Goal: Transaction & Acquisition: Register for event/course

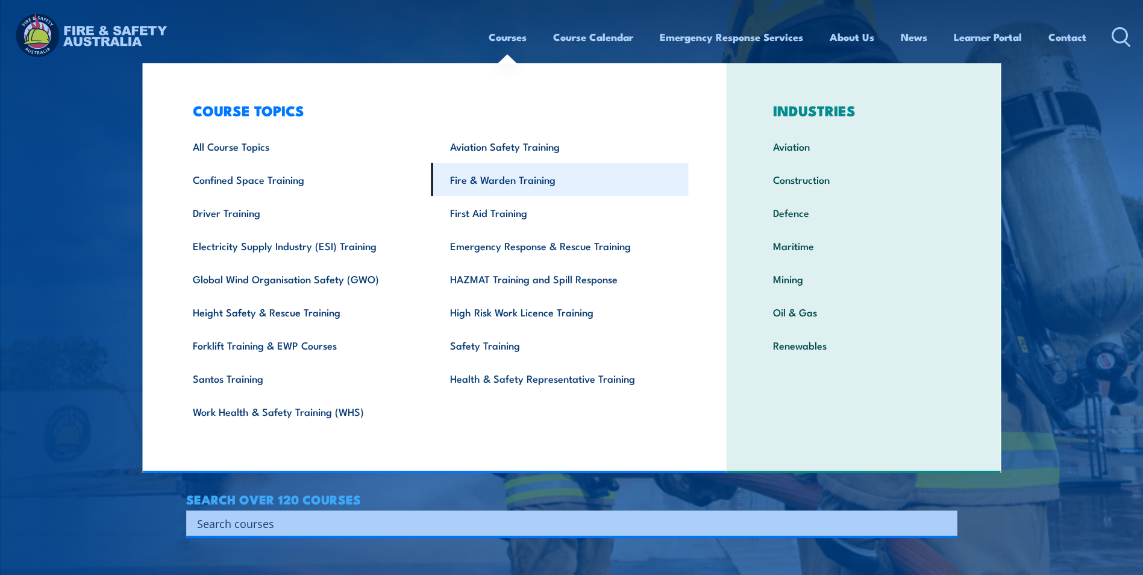
click at [504, 175] on link "Fire & Warden Training" at bounding box center [559, 179] width 257 height 33
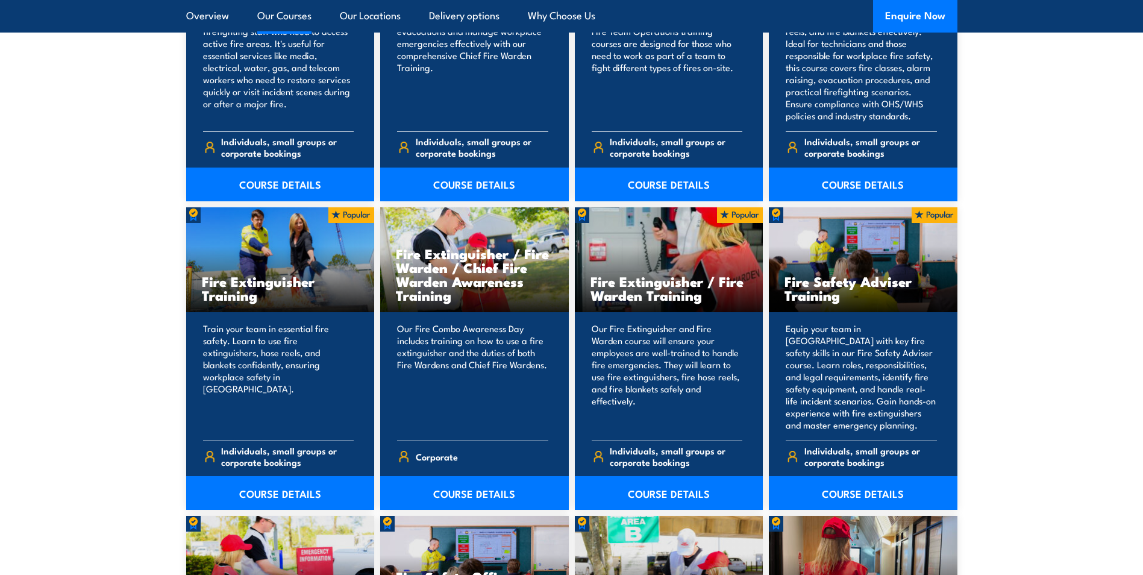
scroll to position [1145, 0]
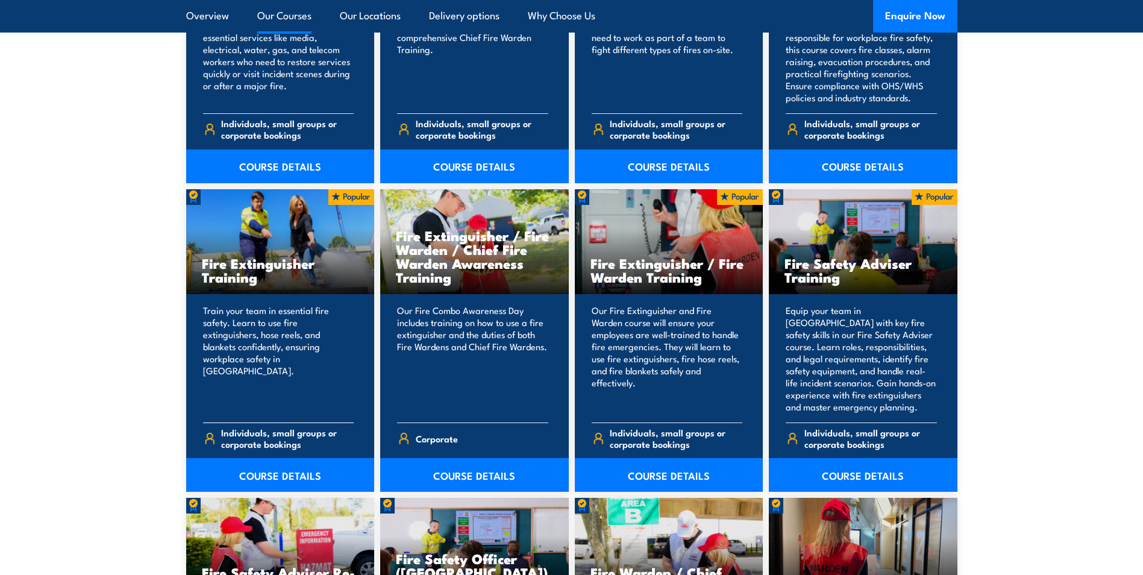
click at [264, 367] on p "Train your team in essential fire safety. Learn to use fire extinguishers, hose…" at bounding box center [278, 358] width 151 height 108
click at [274, 471] on link "COURSE DETAILS" at bounding box center [280, 475] width 189 height 34
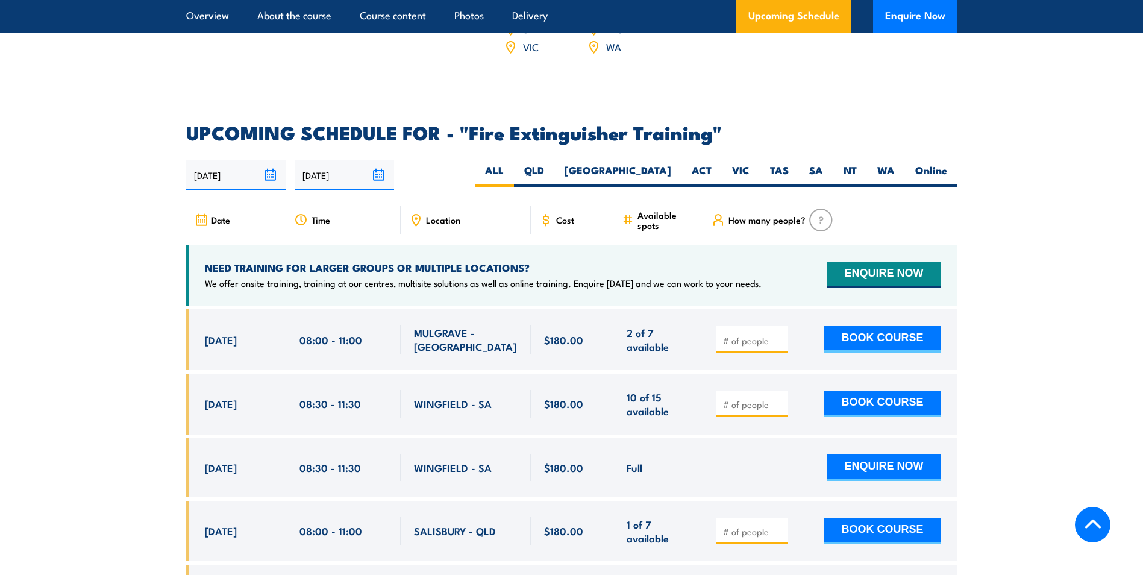
scroll to position [1928, 0]
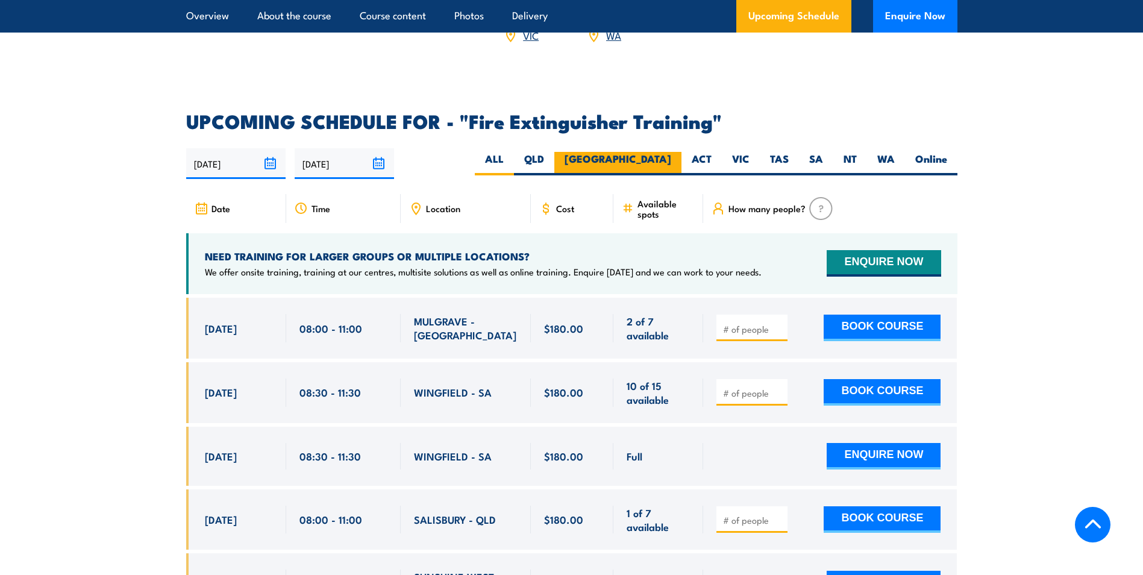
click at [649, 152] on label "NSW" at bounding box center [617, 163] width 127 height 23
click at [671, 152] on input "NSW" at bounding box center [675, 156] width 8 height 8
radio input "true"
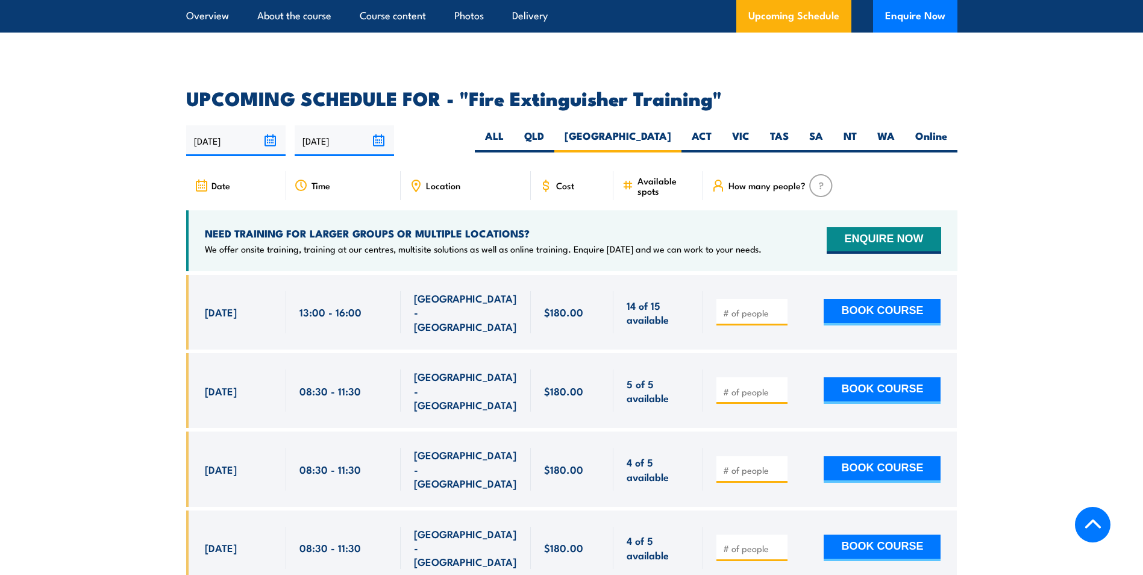
scroll to position [1961, 0]
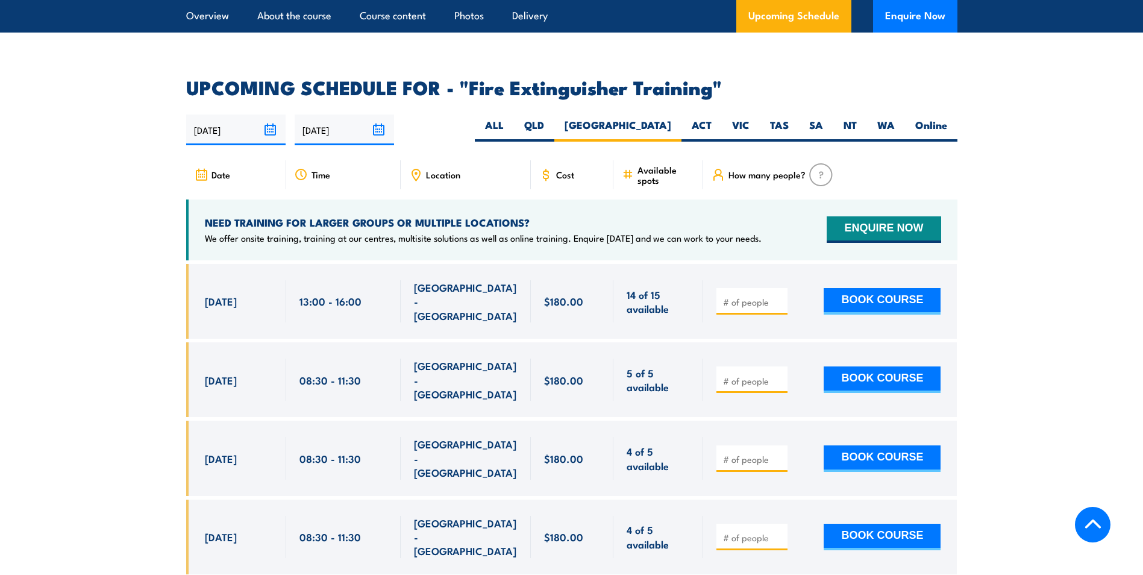
drag, startPoint x: 1081, startPoint y: 375, endPoint x: 1071, endPoint y: 343, distance: 33.0
click at [1081, 375] on section "UPCOMING SCHEDULE FOR - "Fire Extinguisher Training" 24/09/2025 23/03/2026" at bounding box center [571, 452] width 1143 height 749
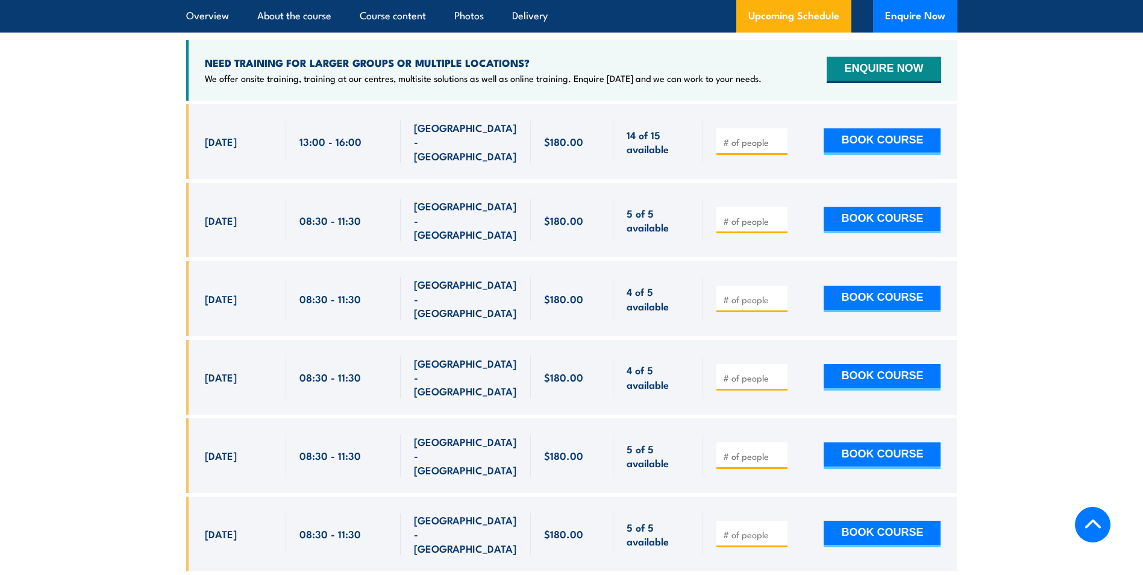
scroll to position [2142, 0]
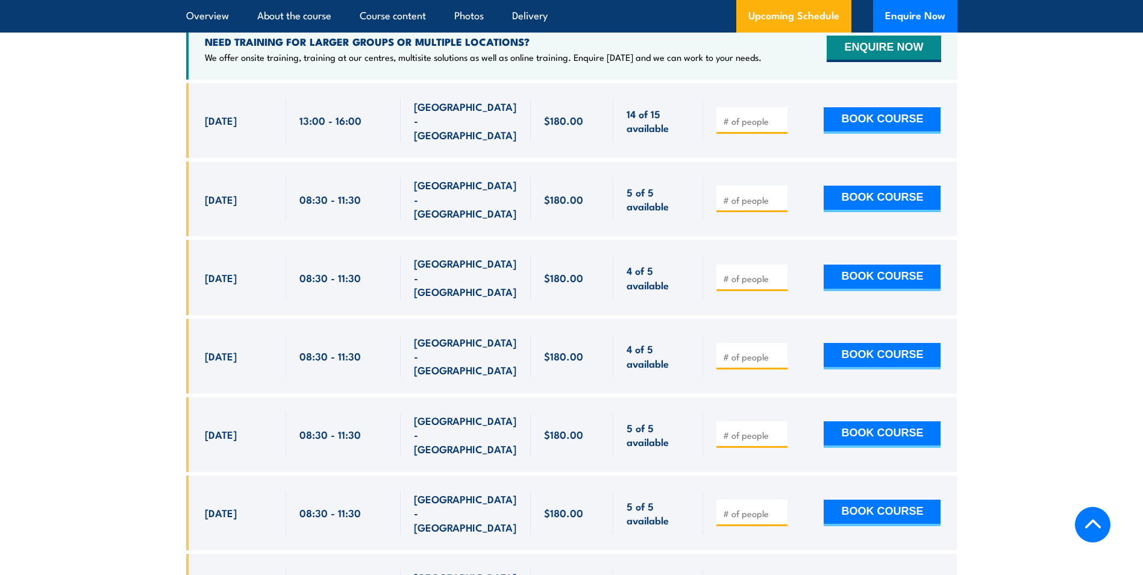
drag, startPoint x: 178, startPoint y: 133, endPoint x: 287, endPoint y: 179, distance: 118.8
click at [287, 179] on section "UPCOMING SCHEDULE FOR - "Fire Extinguisher Training" 24/09/2025 23/03/2026" at bounding box center [571, 272] width 1143 height 749
drag, startPoint x: 287, startPoint y: 179, endPoint x: 187, endPoint y: 175, distance: 100.7
click at [186, 176] on section "UPCOMING SCHEDULE FOR - "Fire Extinguisher Training" 24/09/2025 23/03/2026" at bounding box center [571, 272] width 1143 height 749
click at [217, 177] on div "10 Oct, 2025, 08:30 - 08:30" at bounding box center [236, 198] width 100 height 75
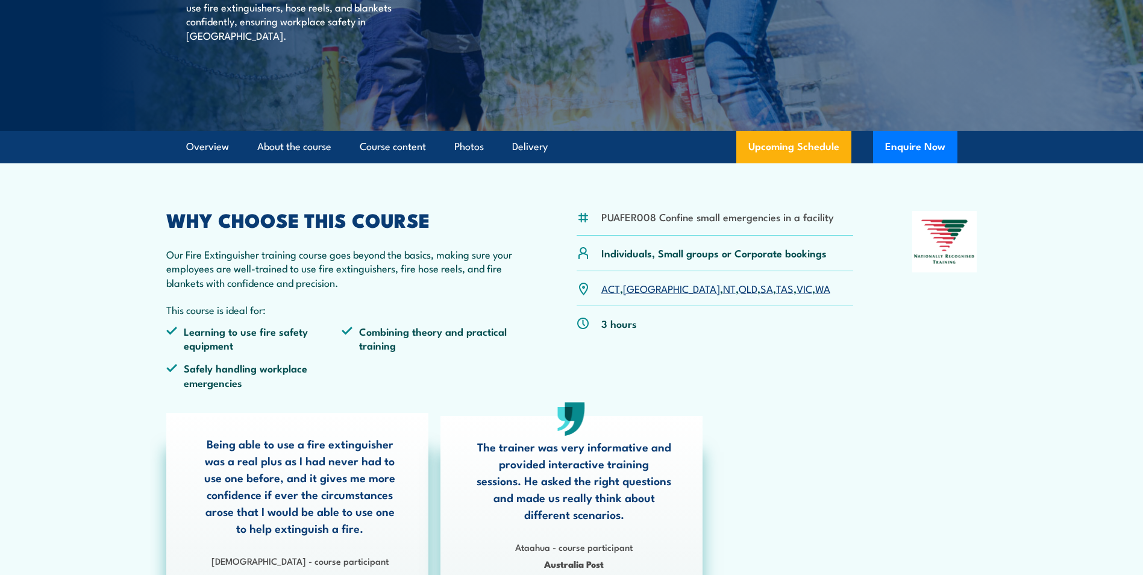
scroll to position [0, 0]
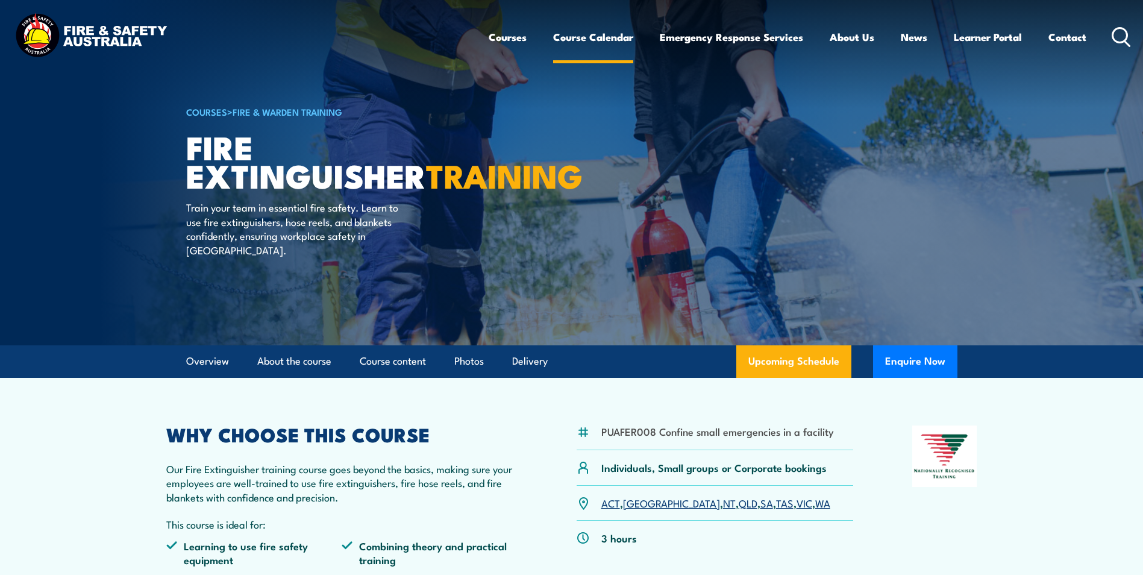
click at [590, 37] on link "Course Calendar" at bounding box center [593, 37] width 80 height 32
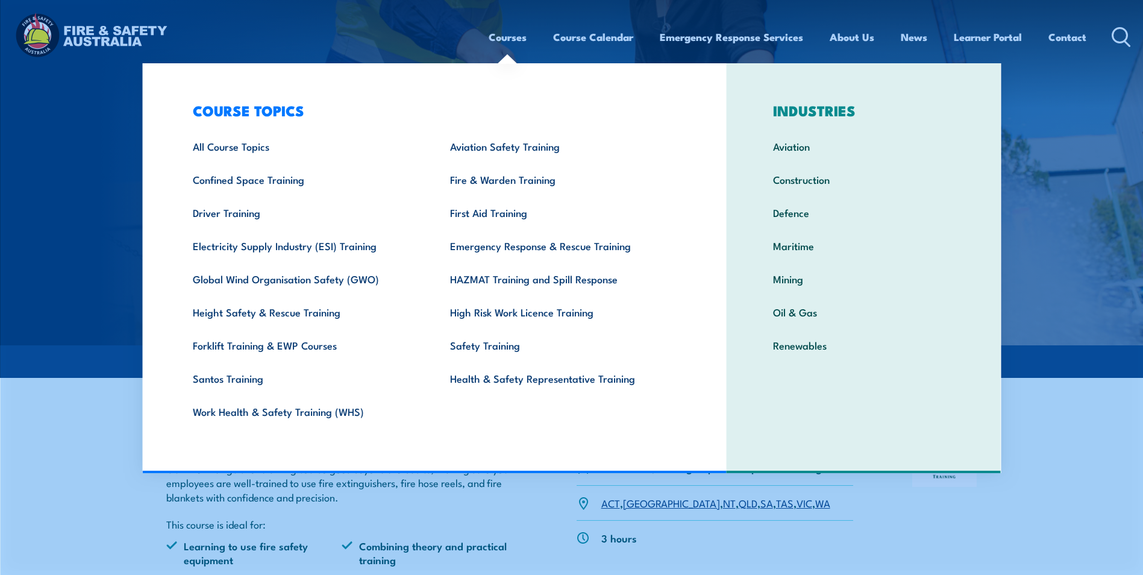
click at [509, 38] on link "Courses" at bounding box center [508, 37] width 38 height 32
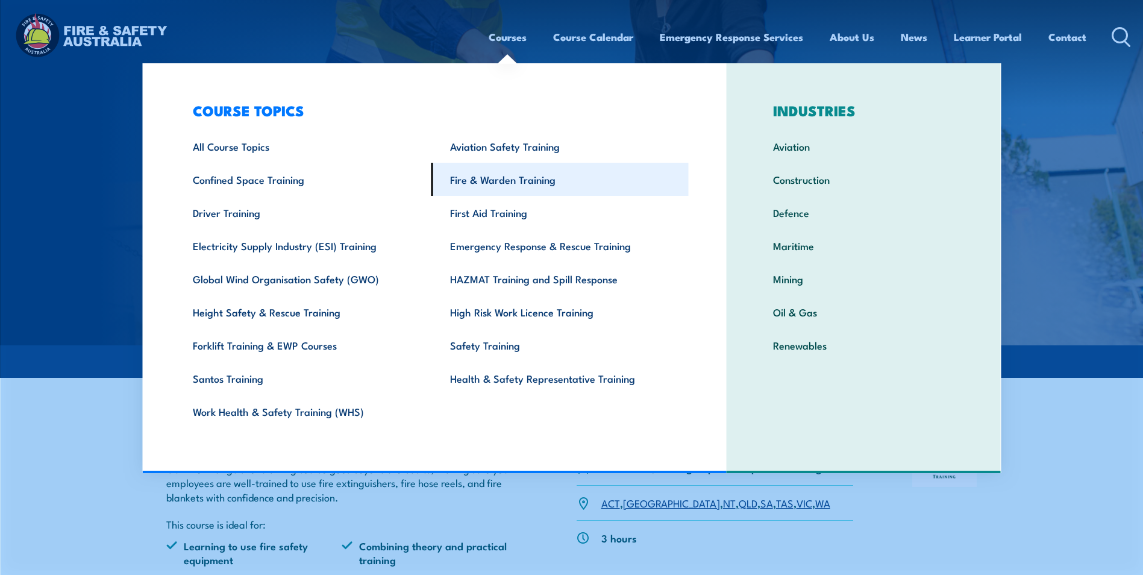
click at [496, 188] on link "Fire & Warden Training" at bounding box center [559, 179] width 257 height 33
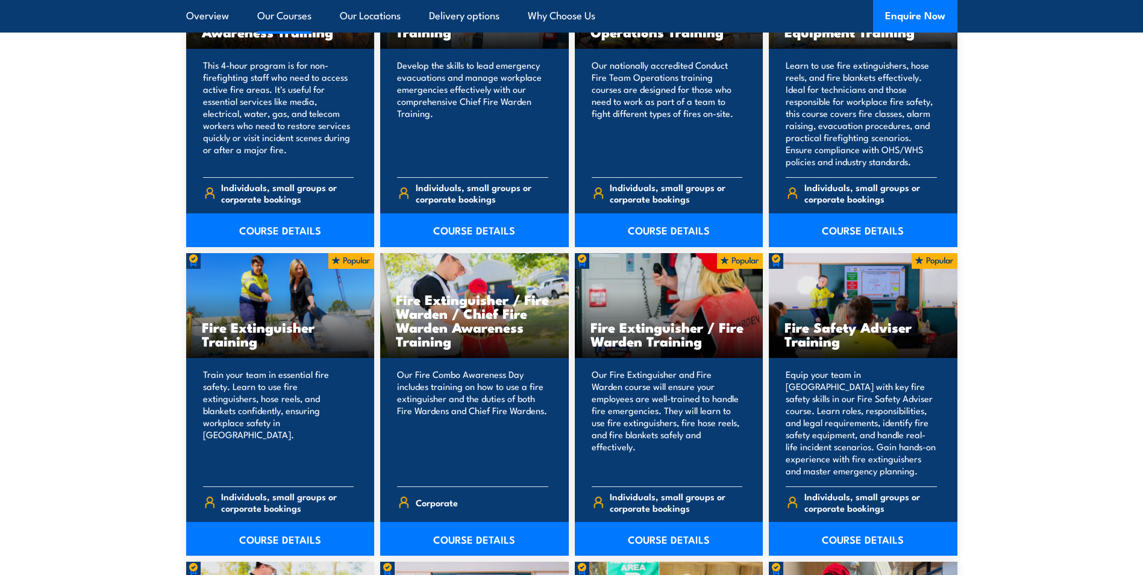
scroll to position [1084, 0]
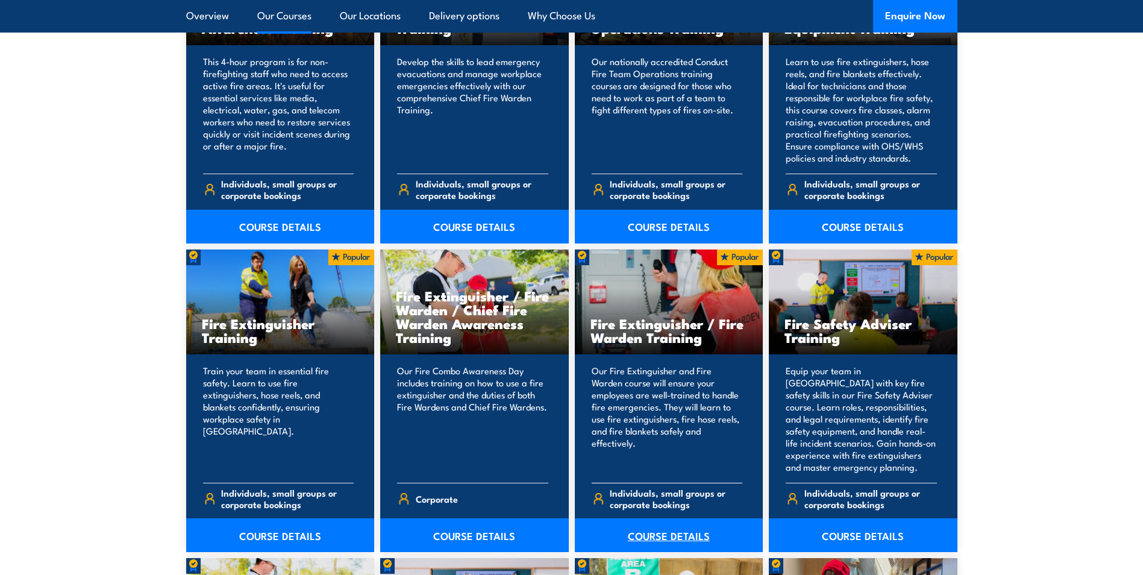
click at [675, 529] on link "COURSE DETAILS" at bounding box center [669, 535] width 189 height 34
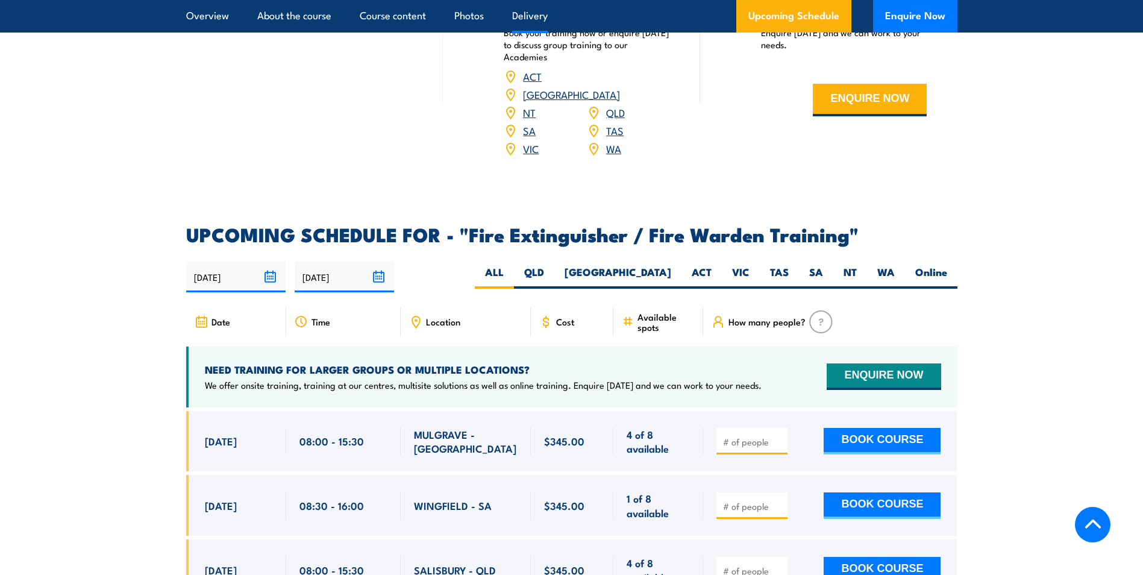
scroll to position [1807, 0]
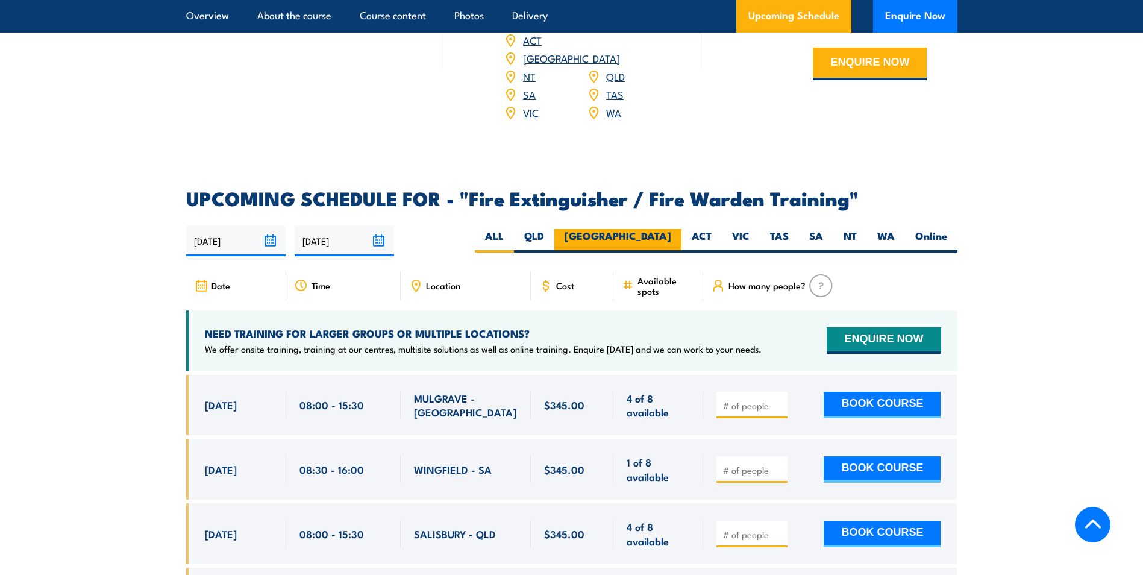
click at [661, 229] on label "NSW" at bounding box center [617, 240] width 127 height 23
click at [671, 229] on input "NSW" at bounding box center [675, 233] width 8 height 8
radio input "true"
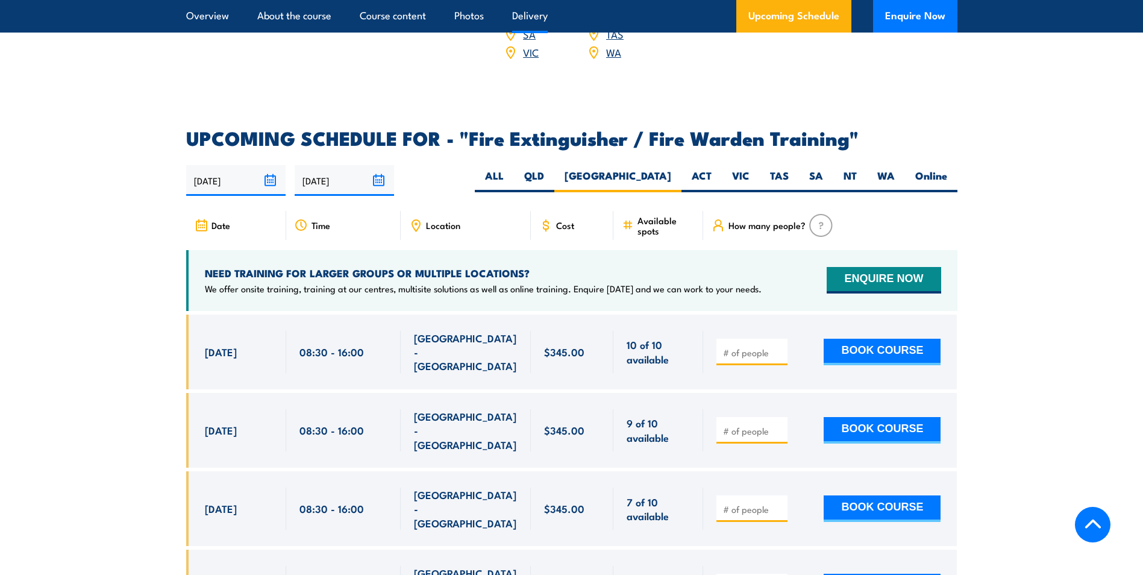
scroll to position [1978, 0]
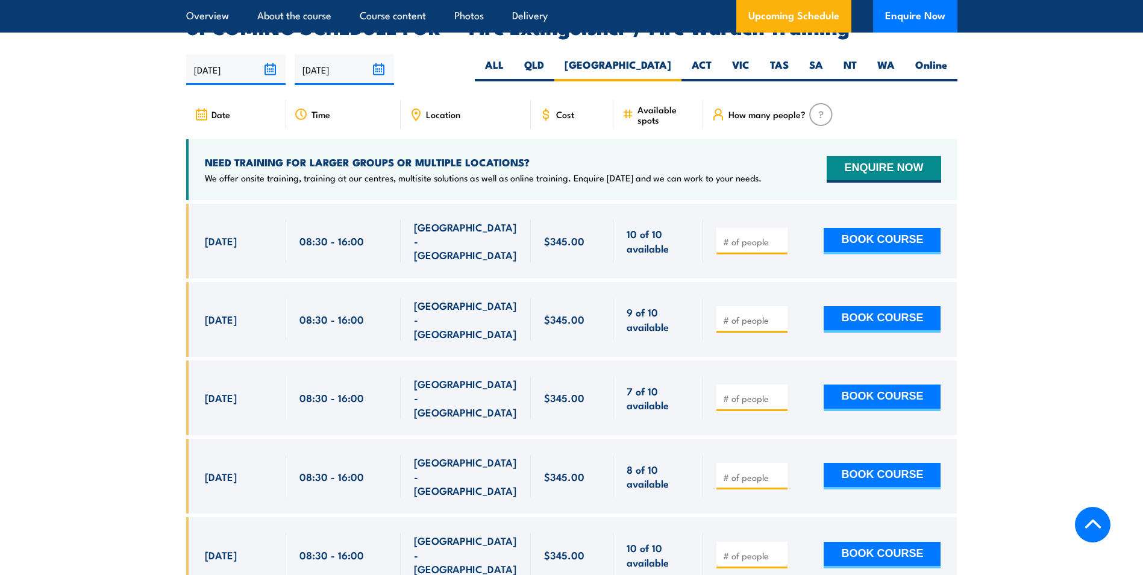
click at [1114, 338] on section "UPCOMING SCHEDULE FOR - "Fire Extinguisher / Fire Warden Training" 25/09/2025 2…" at bounding box center [571, 353] width 1143 height 670
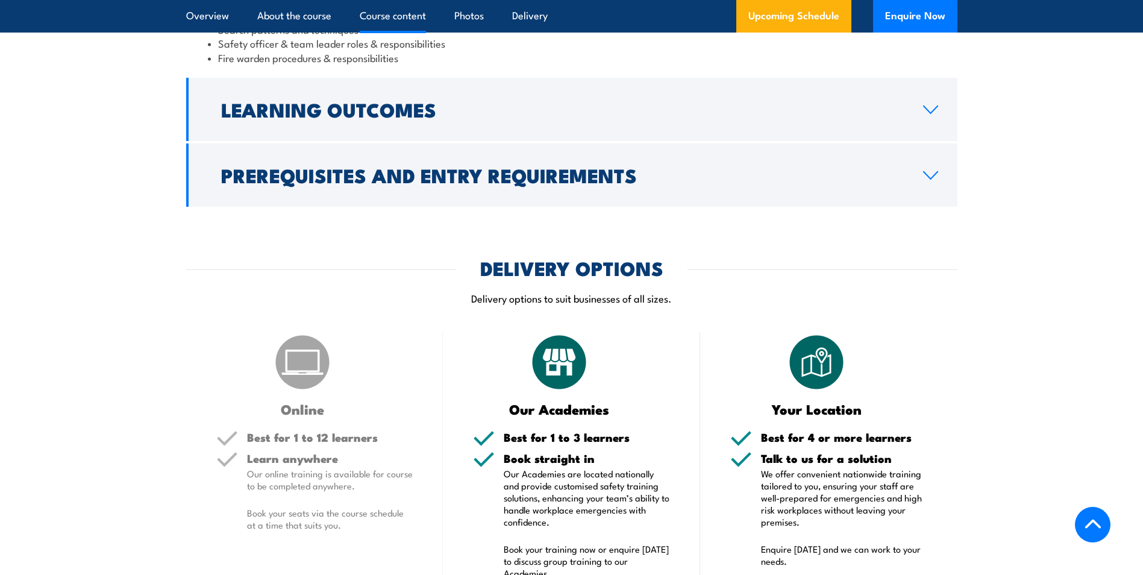
scroll to position [1255, 0]
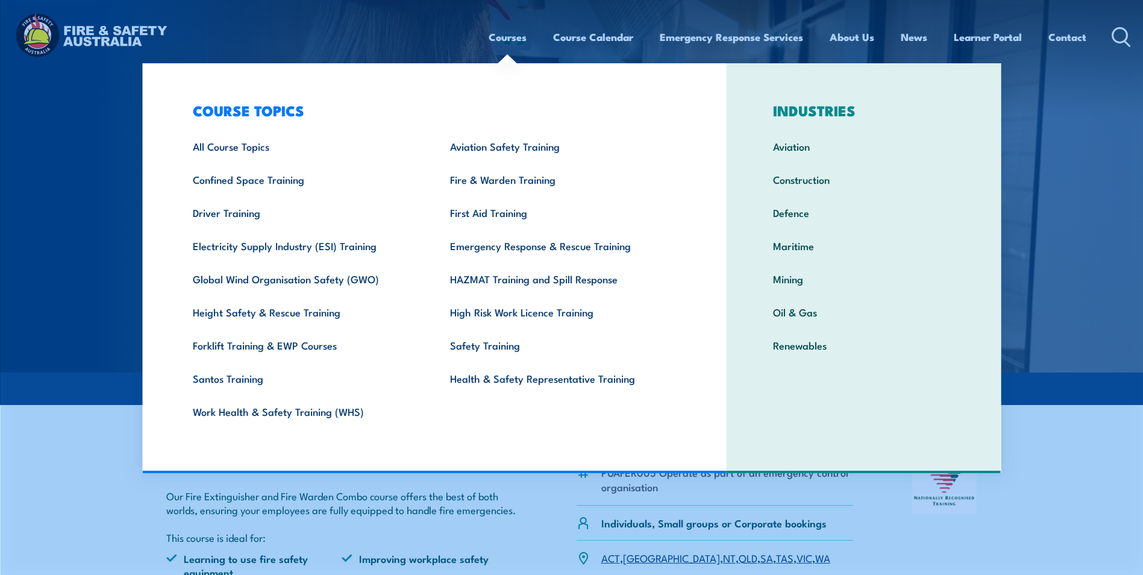
click at [503, 31] on link "Courses" at bounding box center [508, 37] width 38 height 32
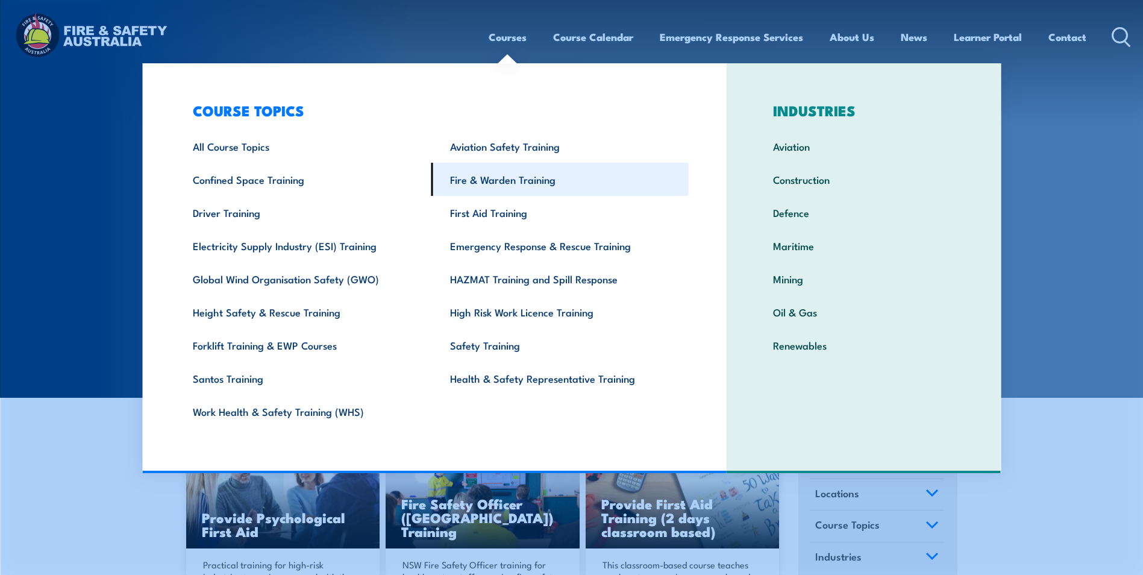
click at [501, 184] on link "Fire & Warden Training" at bounding box center [559, 179] width 257 height 33
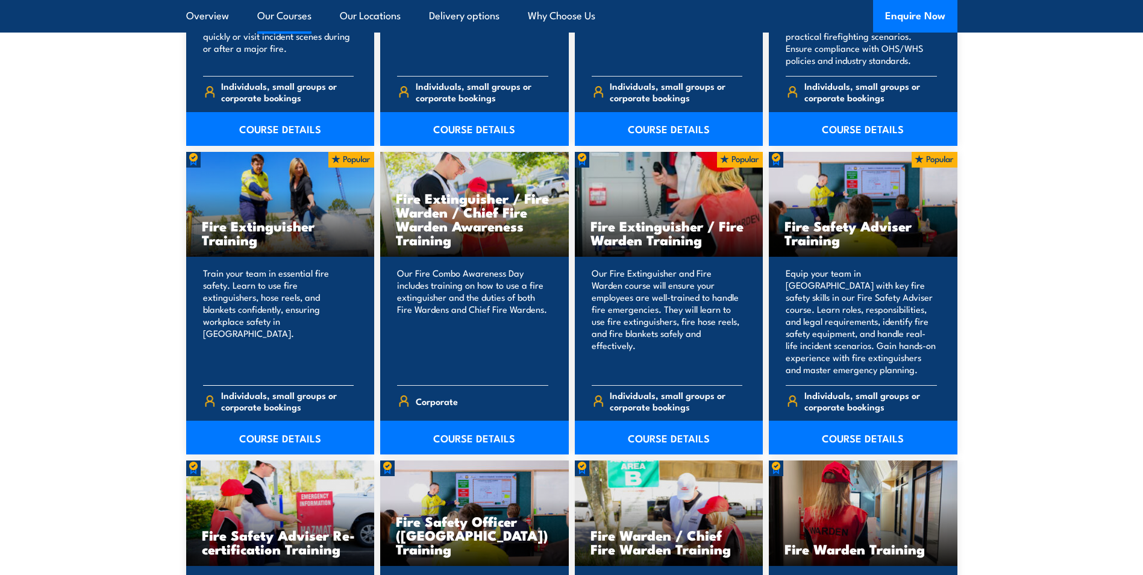
scroll to position [1205, 0]
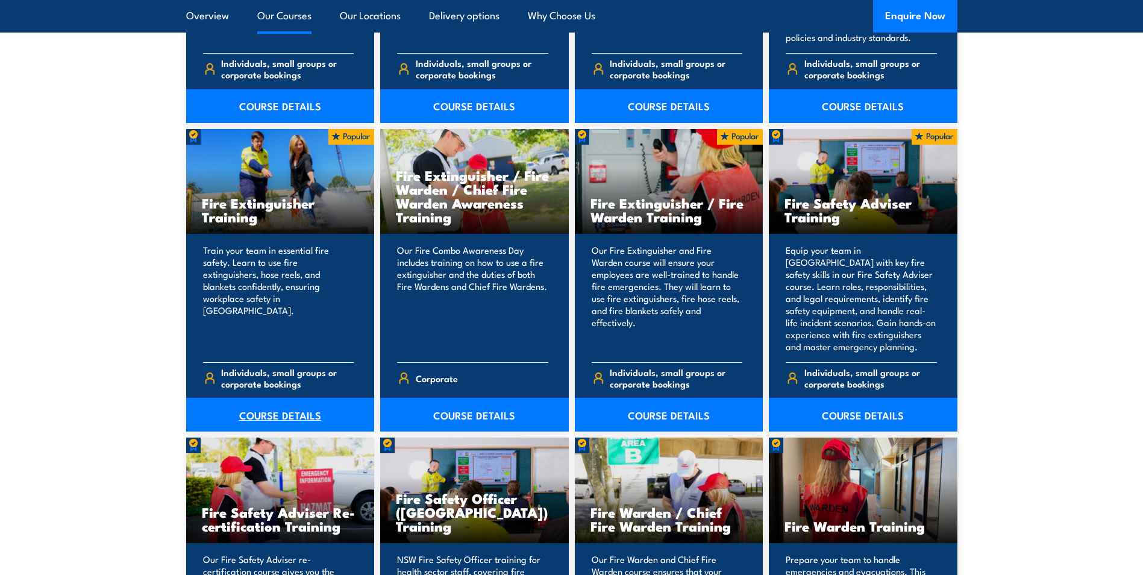
click at [289, 410] on link "COURSE DETAILS" at bounding box center [280, 415] width 189 height 34
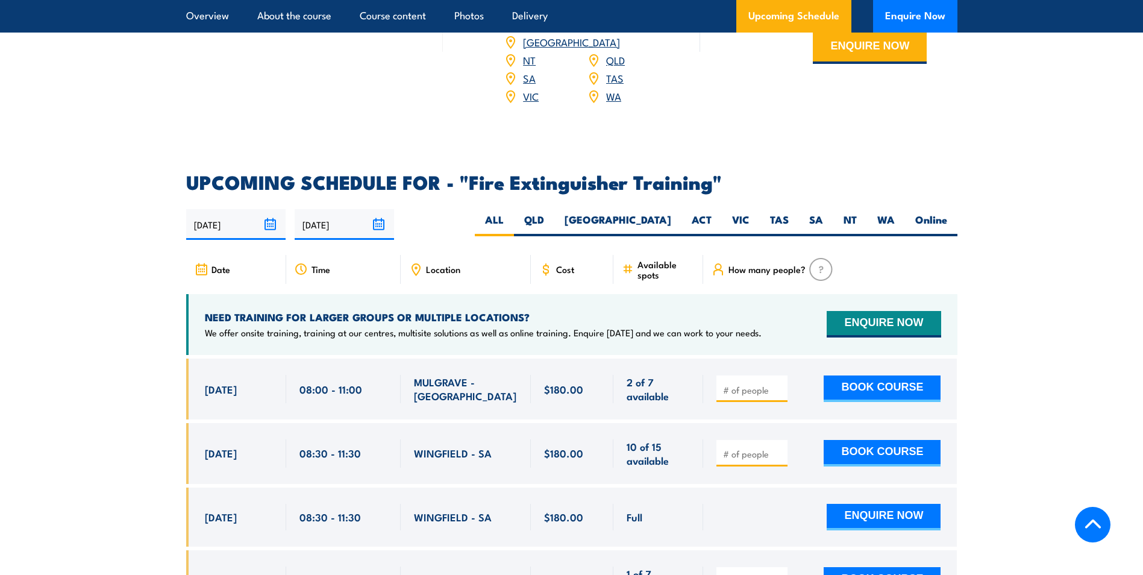
scroll to position [1868, 0]
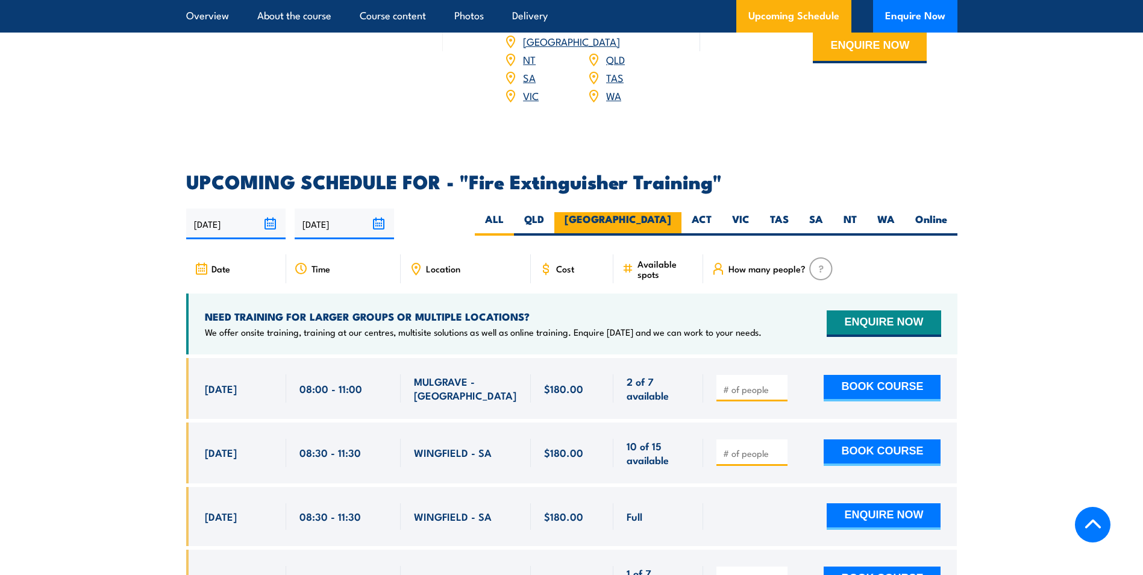
click at [653, 212] on label "[GEOGRAPHIC_DATA]" at bounding box center [617, 223] width 127 height 23
click at [671, 212] on input "NSW" at bounding box center [675, 216] width 8 height 8
radio input "true"
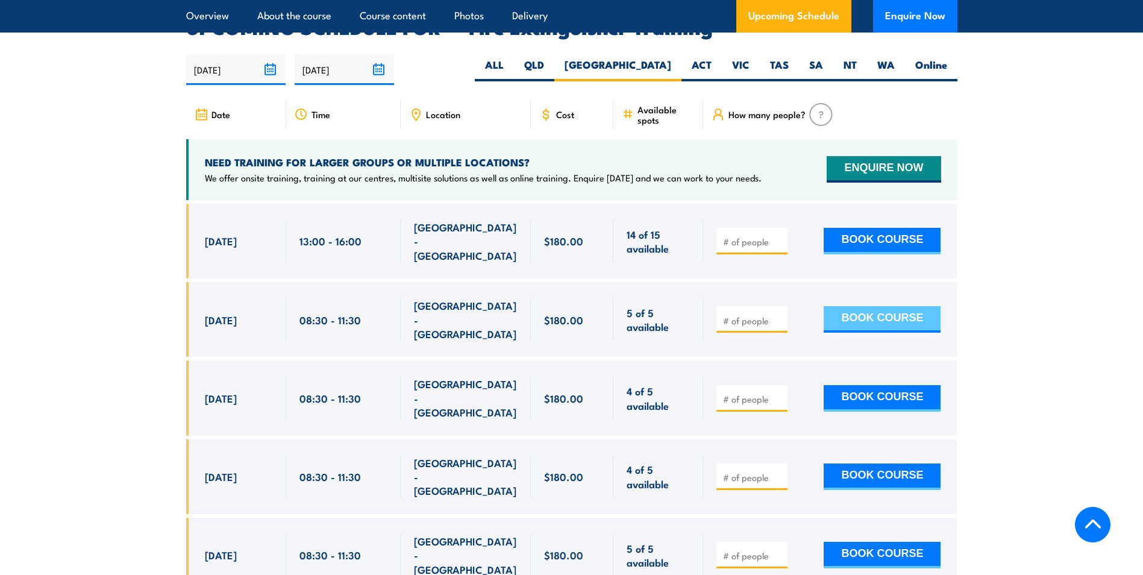
click at [873, 306] on button "BOOK COURSE" at bounding box center [882, 319] width 117 height 27
type input "1"
click at [777, 314] on input "1" at bounding box center [753, 320] width 60 height 12
click at [834, 306] on button "BOOK COURSE" at bounding box center [882, 319] width 117 height 27
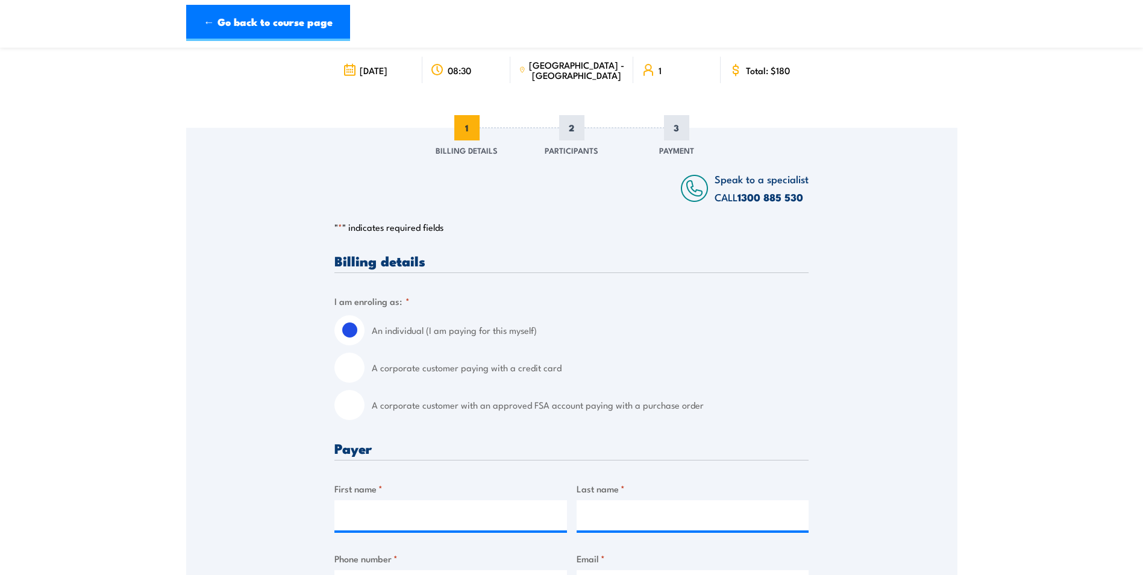
scroll to position [181, 0]
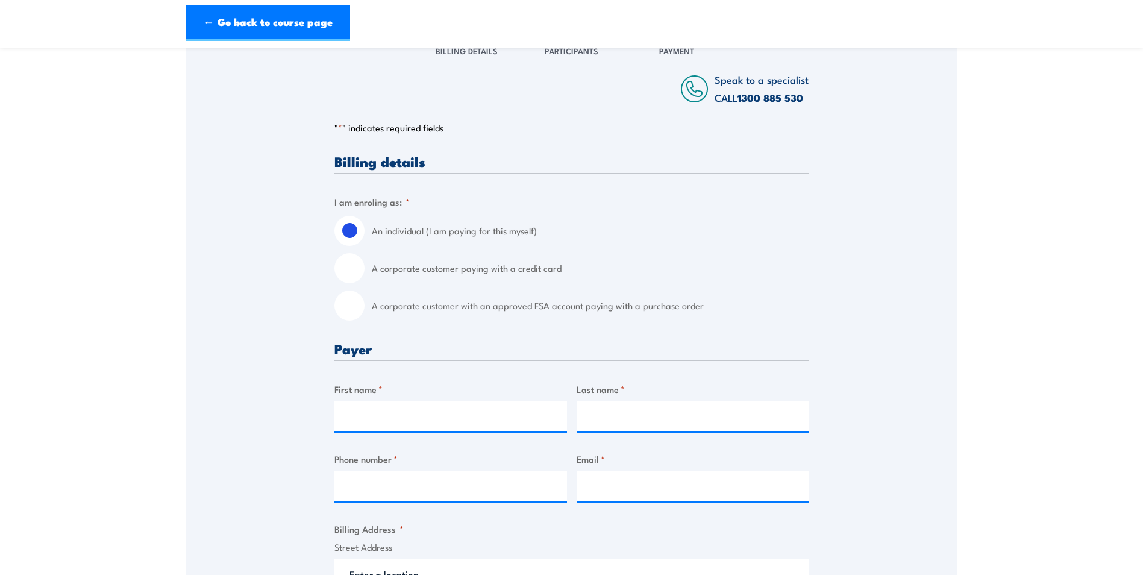
click at [362, 306] on input "A corporate customer with an approved FSA account paying with a purchase order" at bounding box center [349, 305] width 30 height 30
radio input "true"
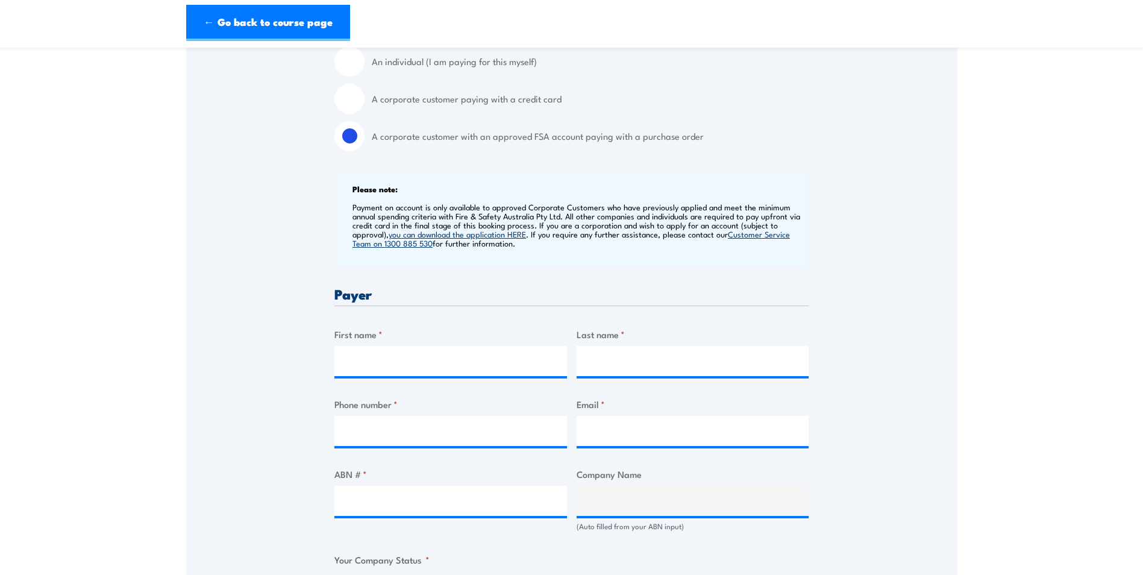
scroll to position [361, 0]
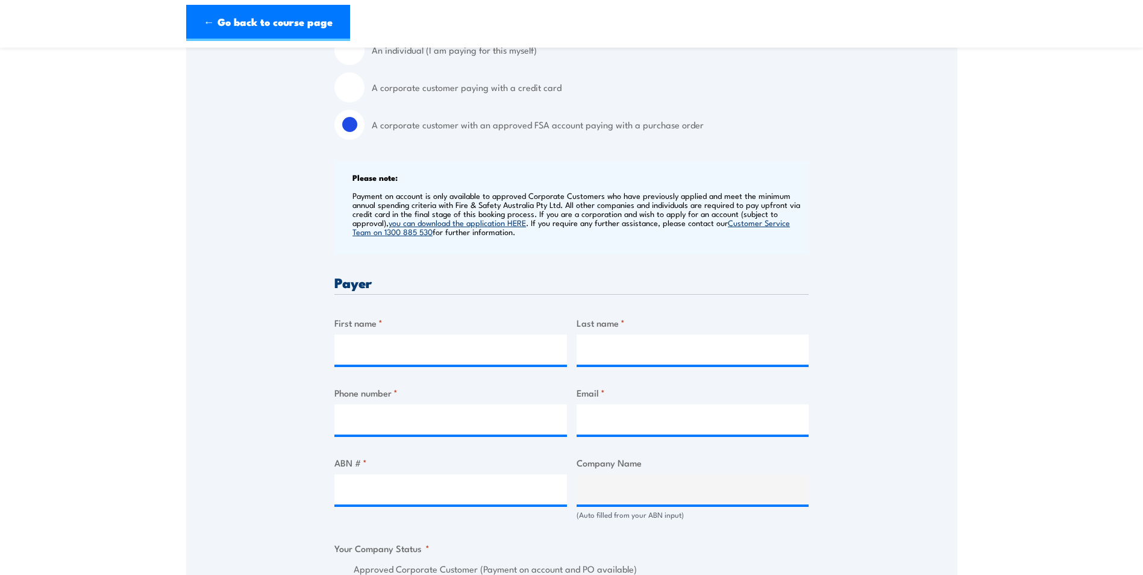
click at [492, 331] on div "First name *" at bounding box center [450, 340] width 233 height 49
click at [484, 340] on input "First name *" at bounding box center [450, 349] width 233 height 30
type input "AMANDA"
type input "BARNSTABLE"
type input "0430229340"
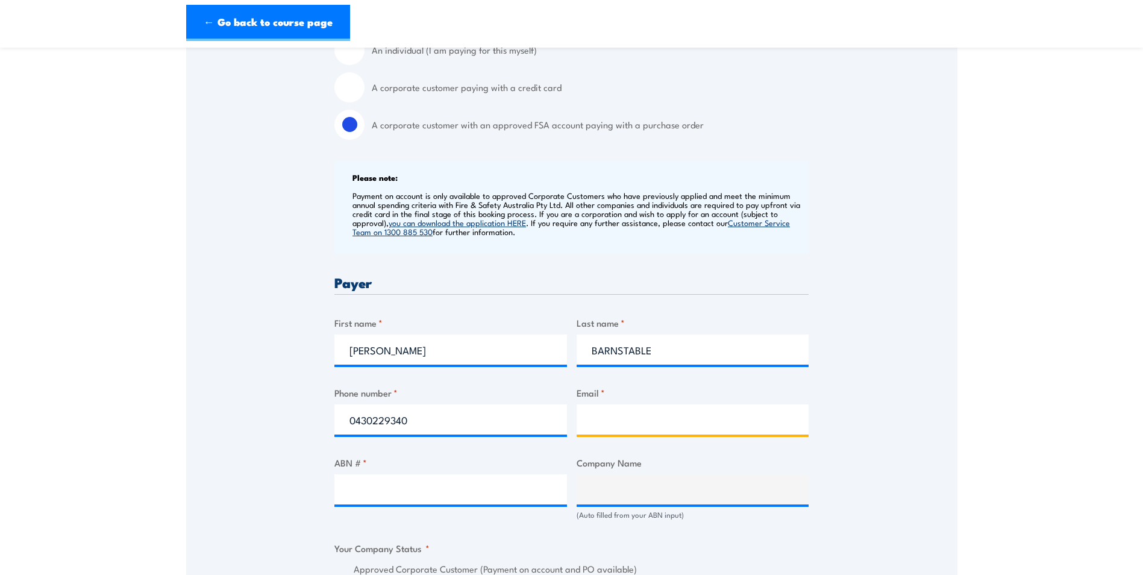
type input "abarnstable@schiavello.com"
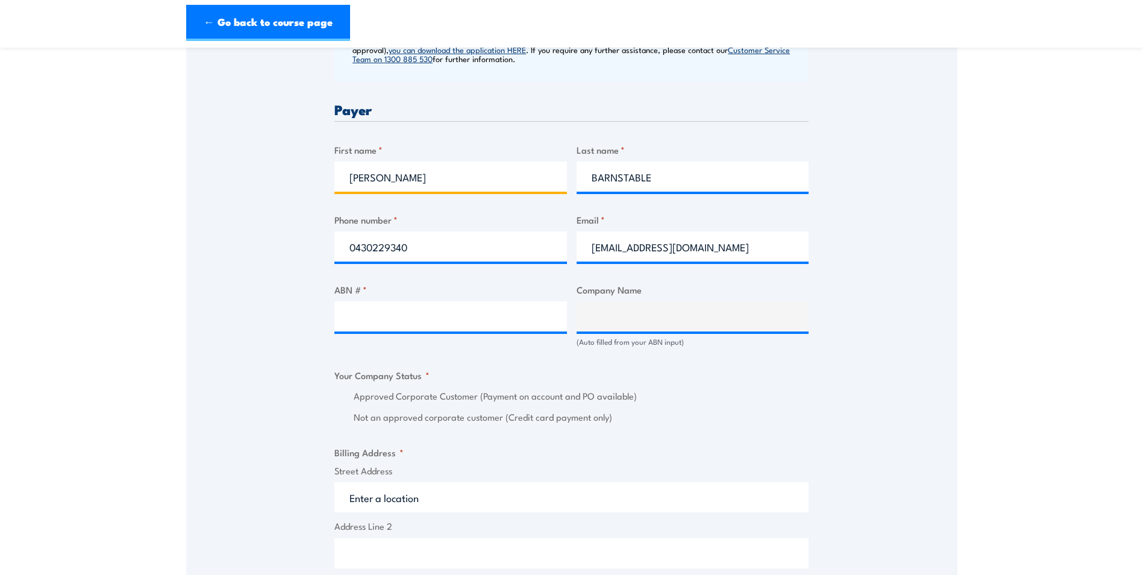
scroll to position [542, 0]
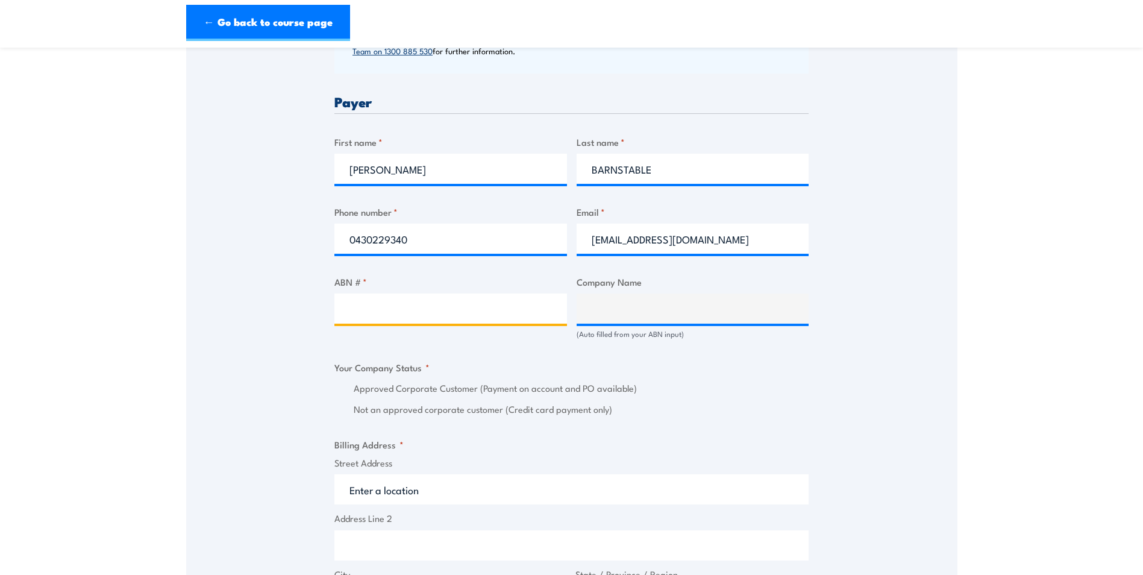
click at [466, 310] on input "ABN # *" at bounding box center [450, 308] width 233 height 30
paste input "21068626764"
type input "21068626764"
click at [766, 386] on label "Approved Corporate Customer (Payment on account and PO available)" at bounding box center [581, 388] width 455 height 14
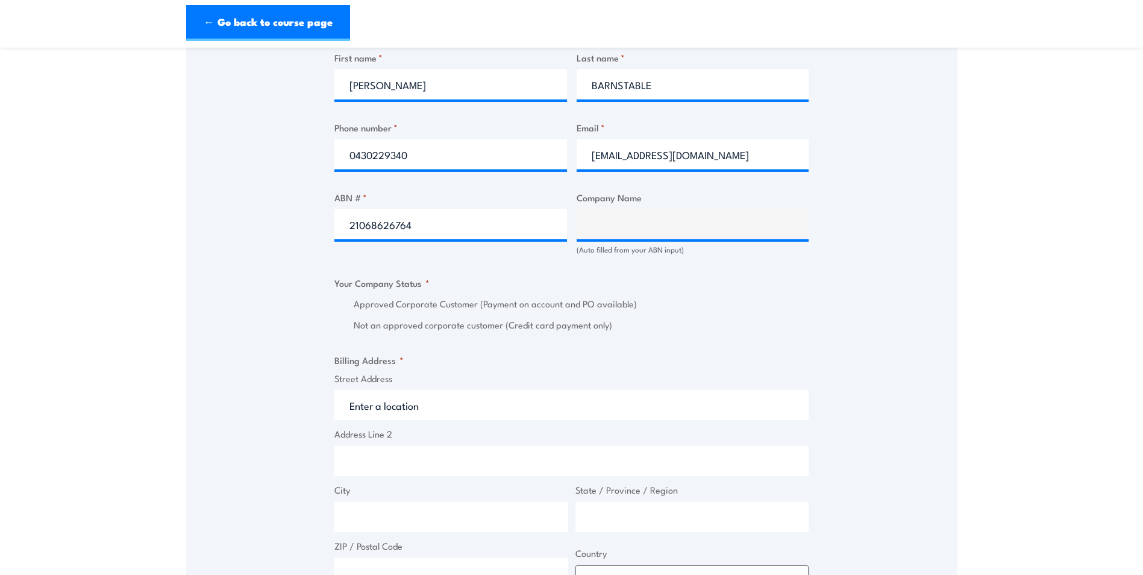
scroll to position [783, 0]
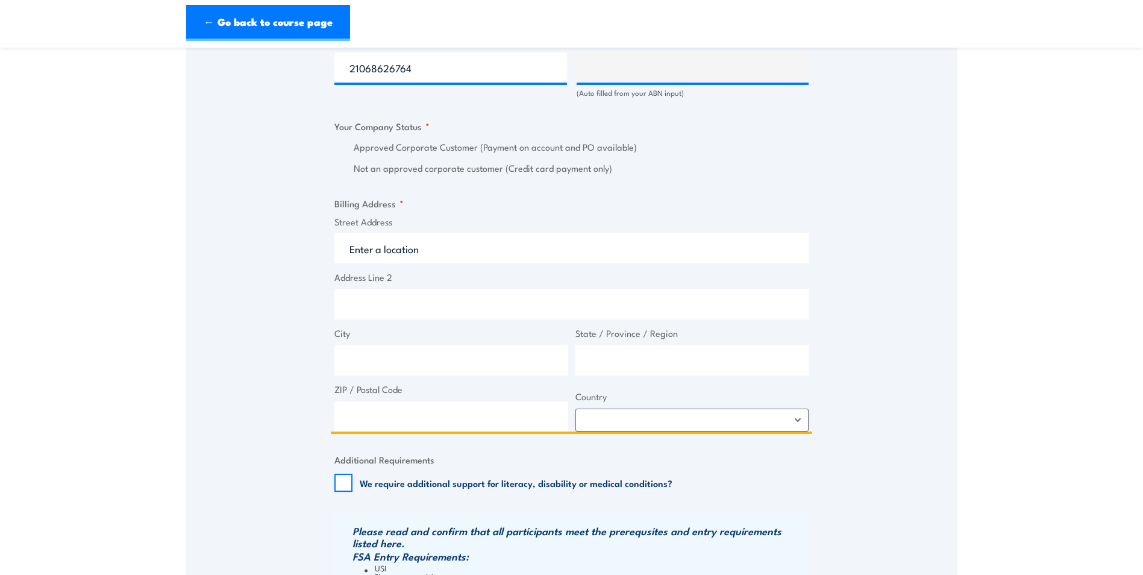
click at [488, 301] on input "Address Line 2" at bounding box center [571, 304] width 474 height 30
click at [505, 255] on input "Street Address" at bounding box center [571, 248] width 474 height 30
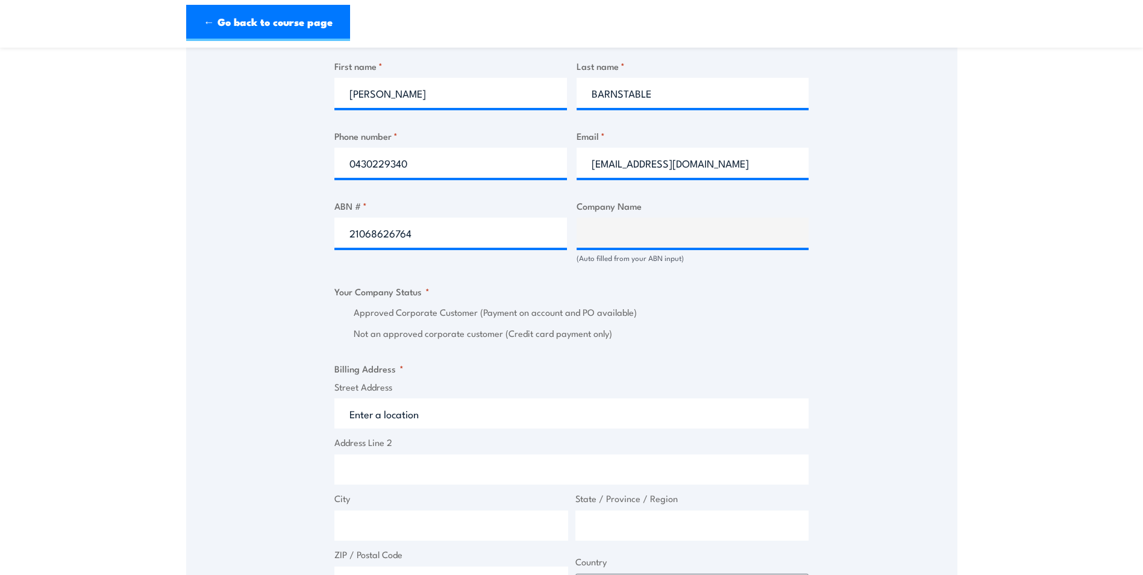
scroll to position [602, 0]
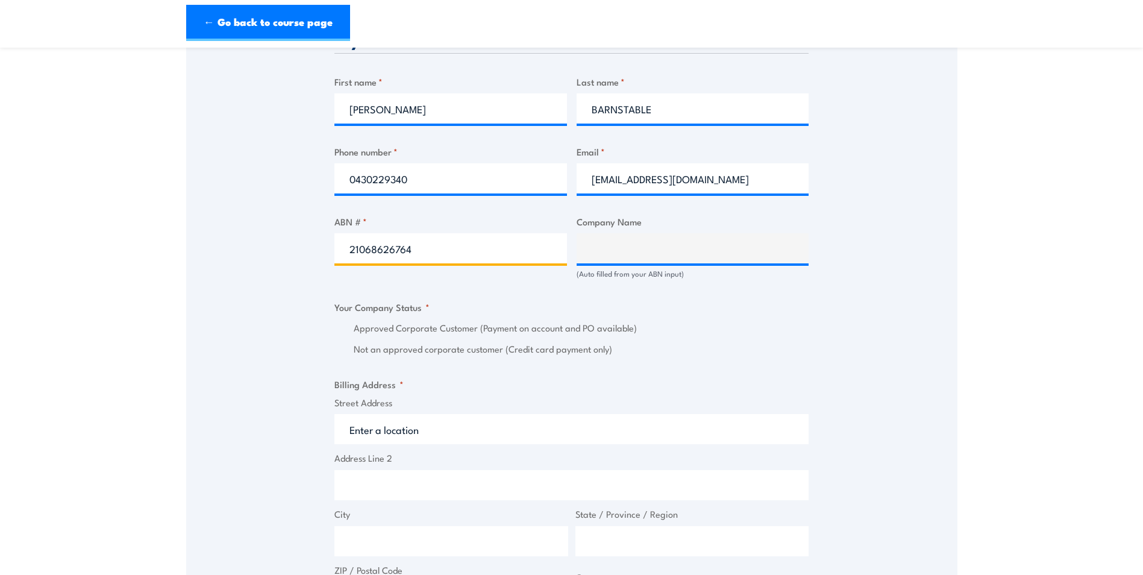
click at [471, 237] on input "21068626764" at bounding box center [450, 248] width 233 height 30
drag, startPoint x: 439, startPoint y: 252, endPoint x: 368, endPoint y: 261, distance: 71.6
click at [439, 252] on input "21068626764" at bounding box center [450, 248] width 233 height 30
click at [348, 249] on input "21068626764" at bounding box center [450, 248] width 233 height 30
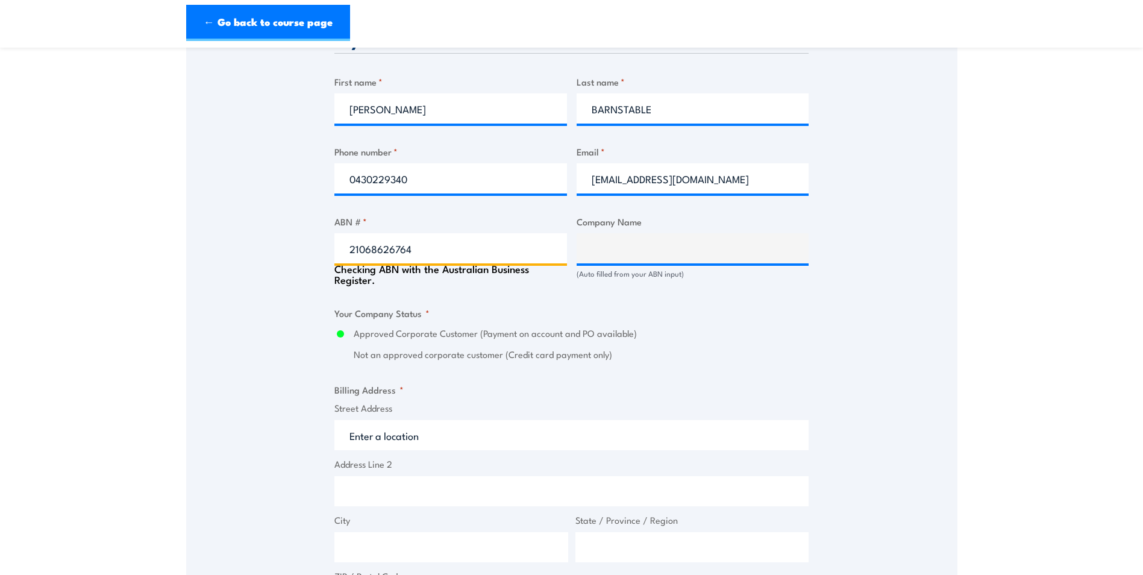
type input "SCHIAVELLO CONSTRUCTION (NSW) PTY LTD"
radio input "true"
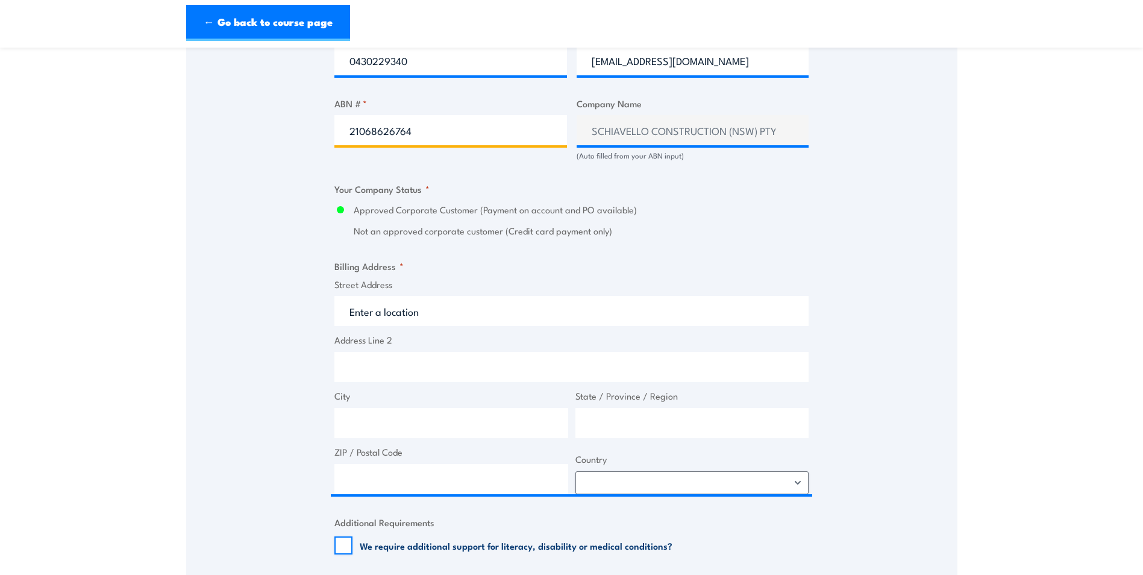
scroll to position [783, 0]
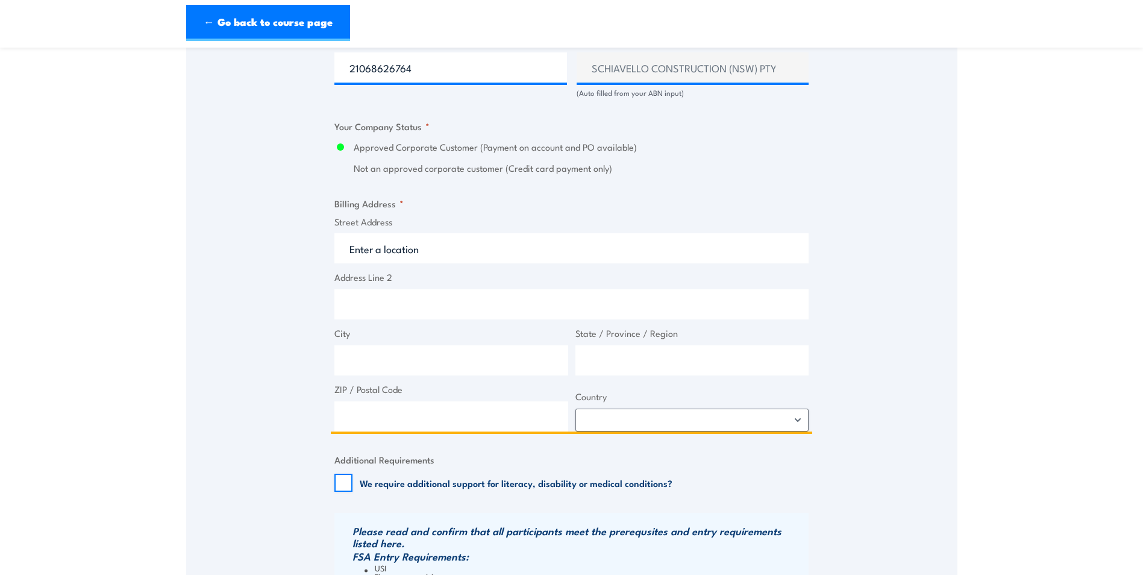
click at [454, 249] on input "Street Address" at bounding box center [571, 248] width 474 height 30
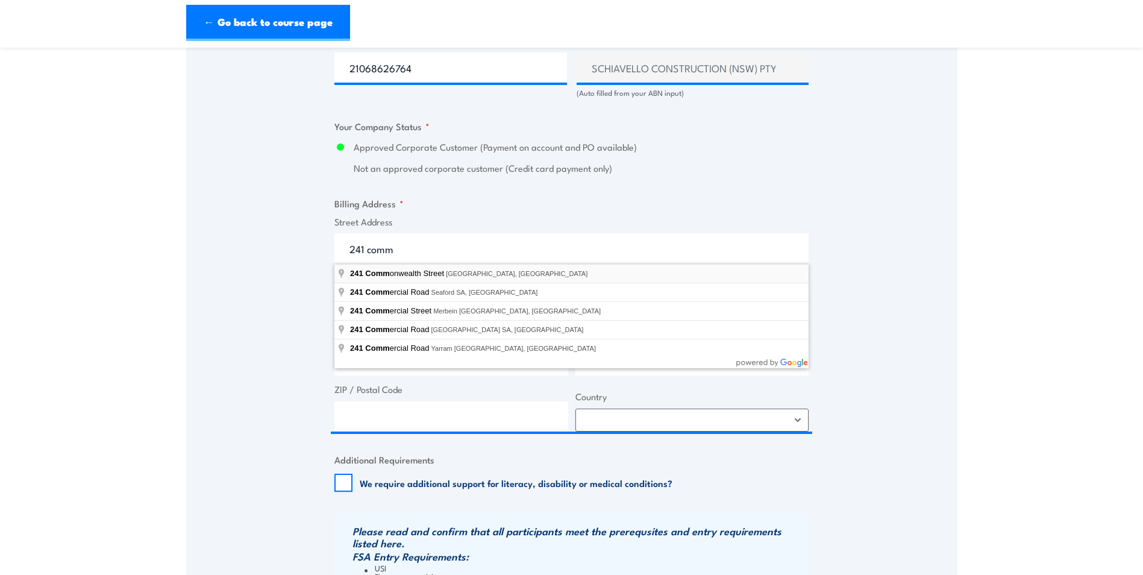
type input "241 Commonwealth Street, Surry Hills NSW, Australia"
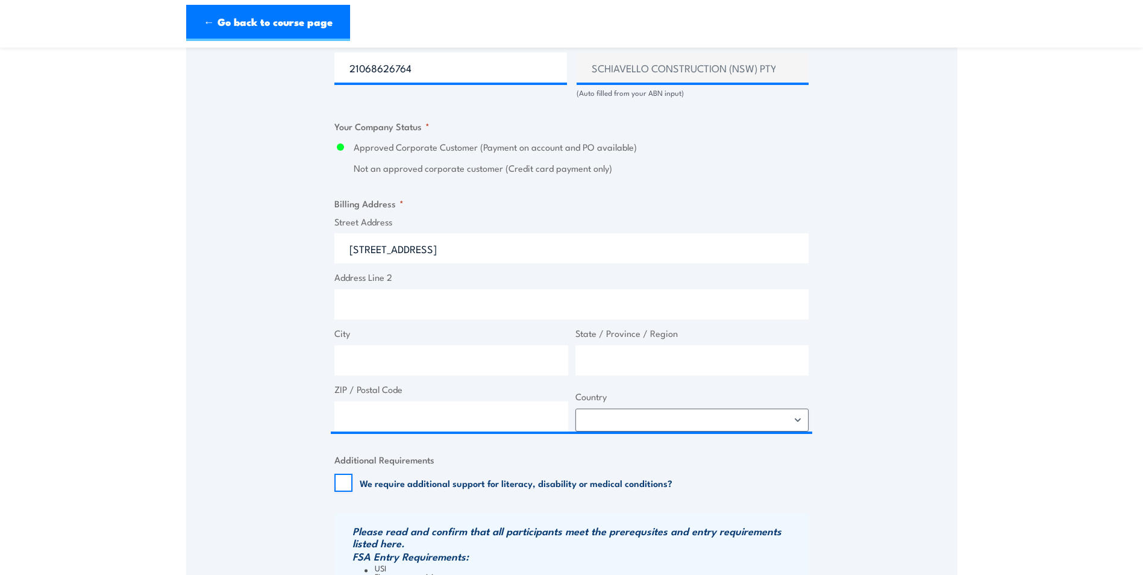
type input "241 Commonwealth St"
type input "Surry Hills"
type input "New South Wales"
type input "2010"
select select "Australia"
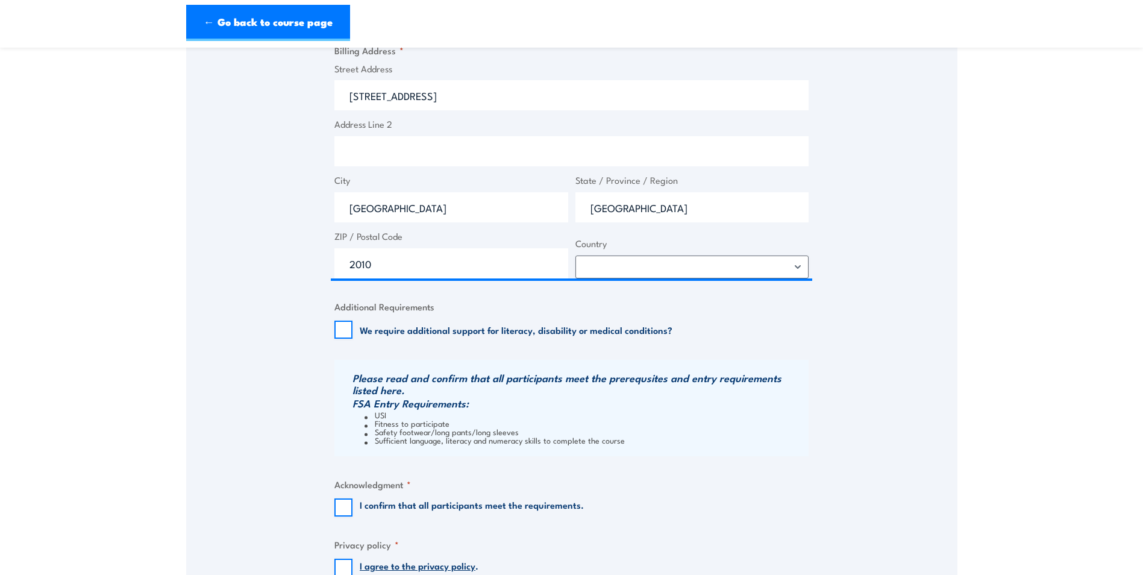
scroll to position [964, 0]
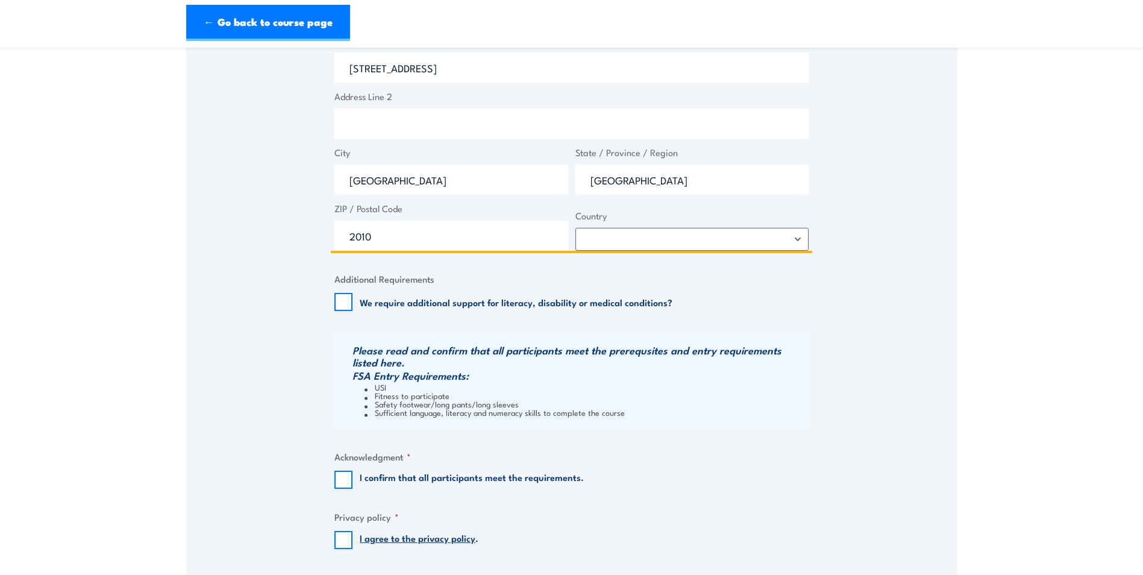
click at [461, 124] on input "Address Line 2" at bounding box center [571, 123] width 474 height 30
type input "L"
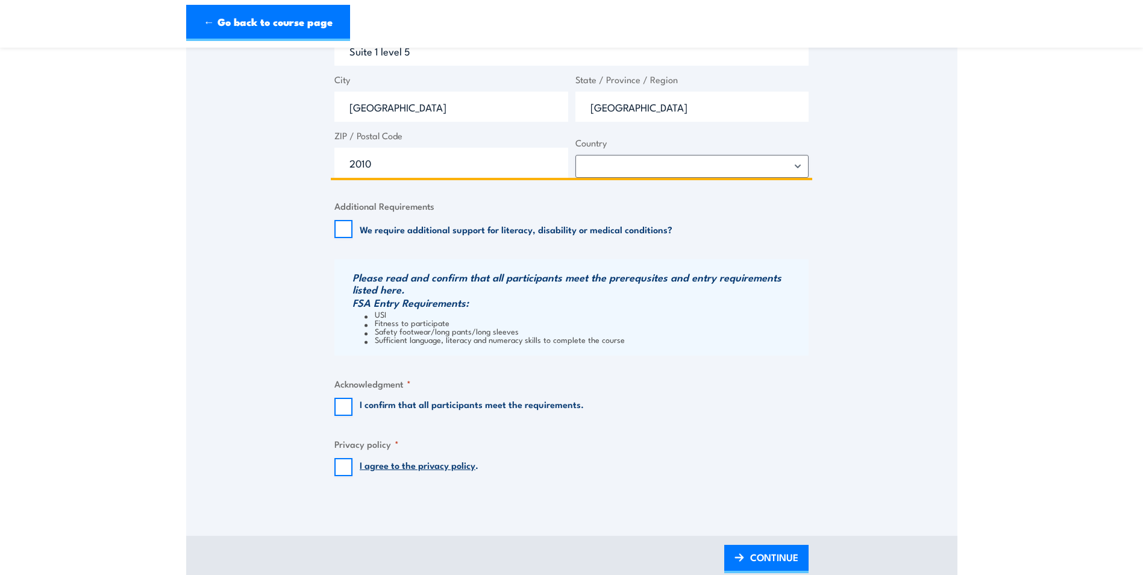
scroll to position [1084, 0]
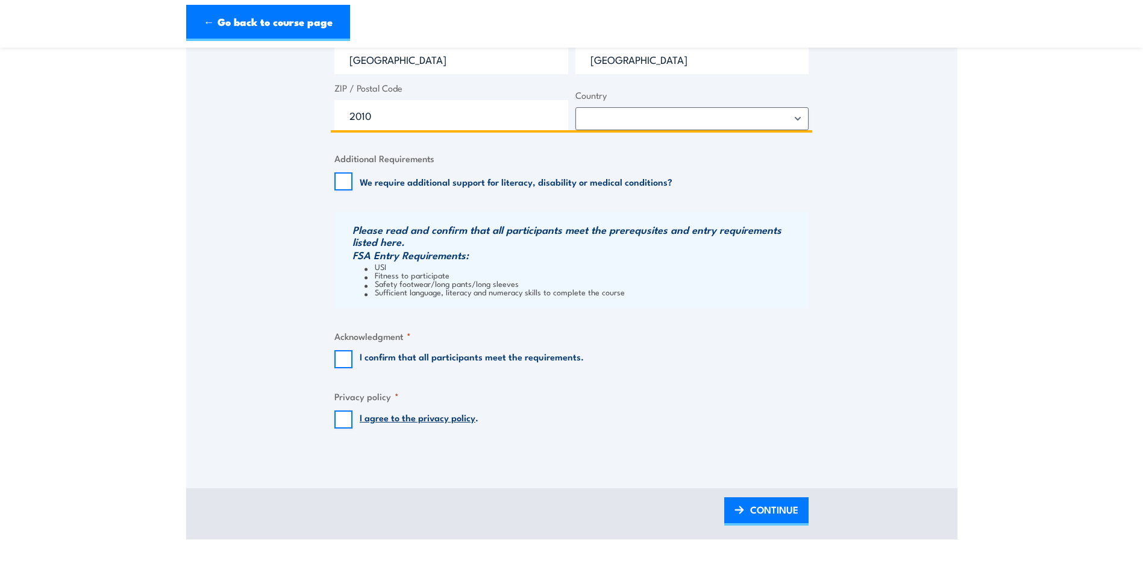
type input "Suite 1 level 5"
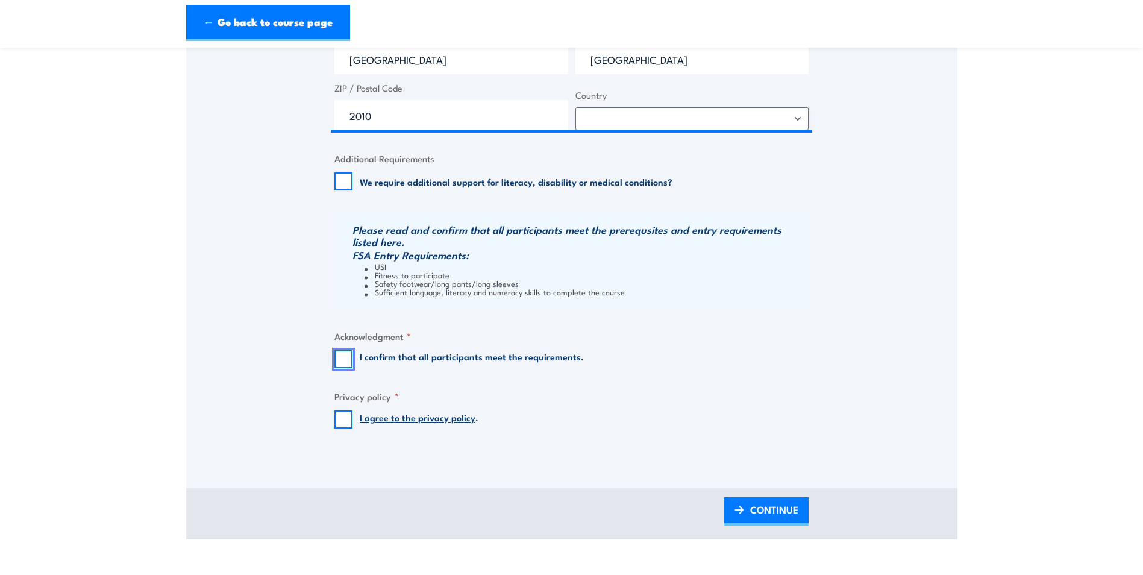
click at [342, 361] on input "I confirm that all participants meet the requirements." at bounding box center [343, 359] width 18 height 18
checkbox input "true"
click at [340, 414] on input "I agree to the privacy policy ." at bounding box center [343, 419] width 18 height 18
checkbox input "true"
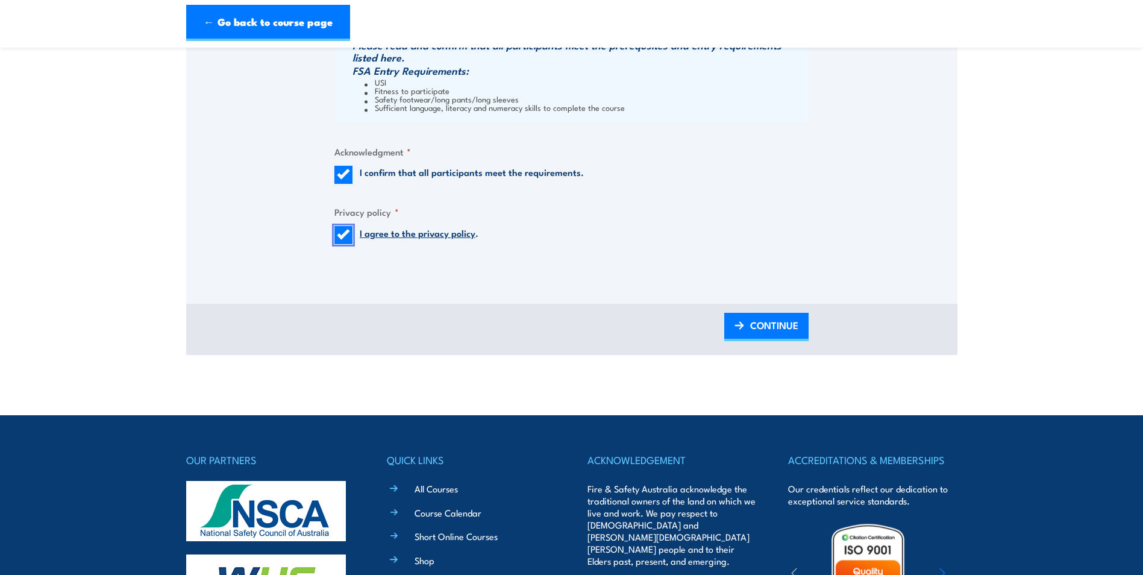
scroll to position [1386, 0]
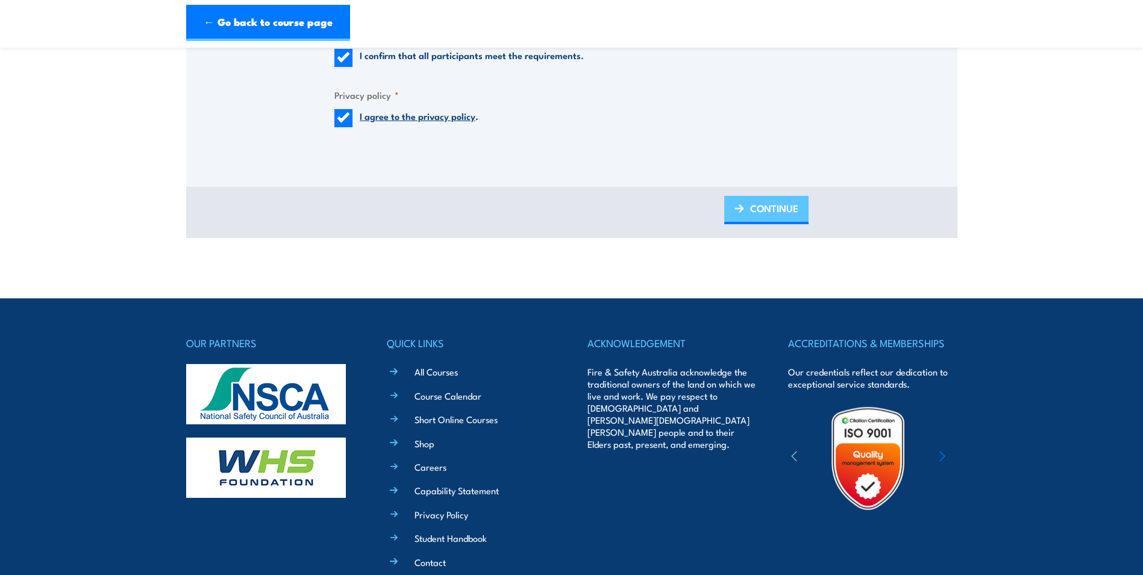
click at [792, 212] on span "CONTINUE" at bounding box center [774, 208] width 48 height 32
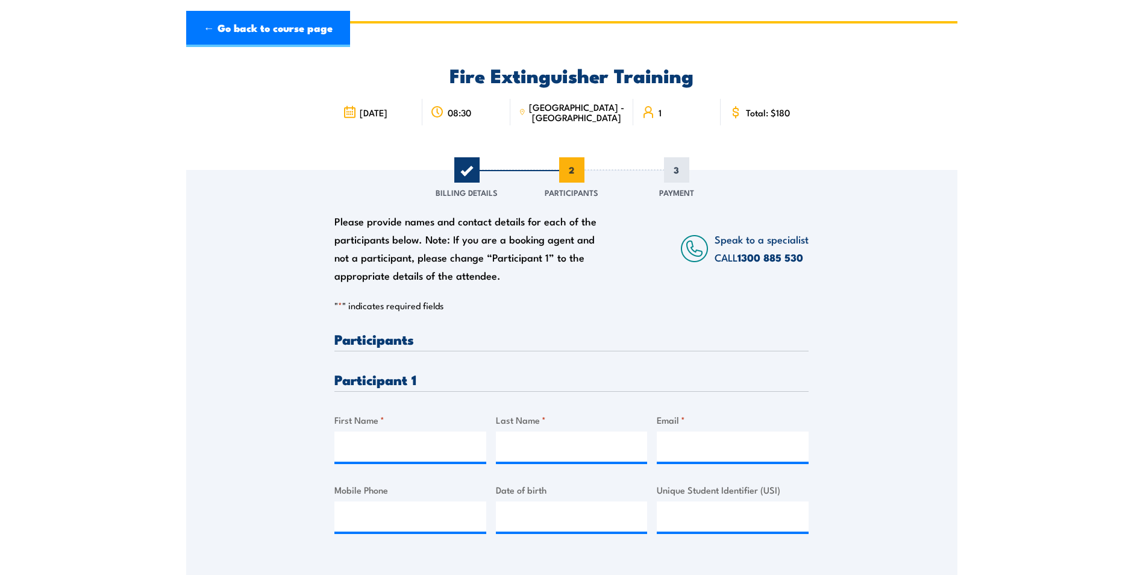
scroll to position [0, 0]
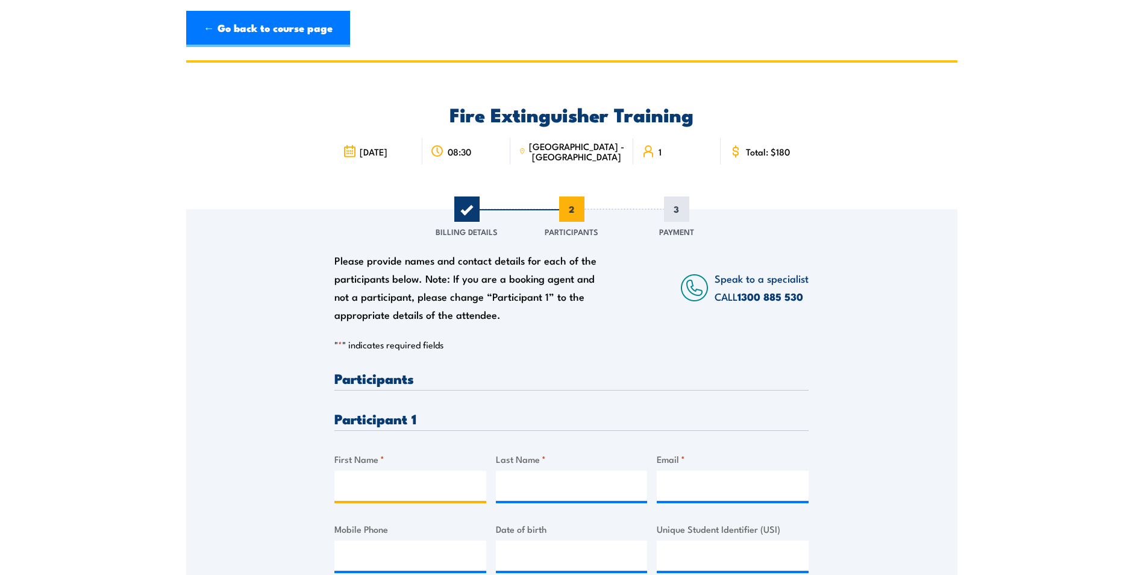
click at [439, 487] on input "First Name *" at bounding box center [410, 485] width 152 height 30
click at [410, 490] on input "Michae" at bounding box center [410, 485] width 152 height 30
type input "Michael"
type input "Hill"
click at [692, 483] on input "Email *" at bounding box center [733, 485] width 152 height 30
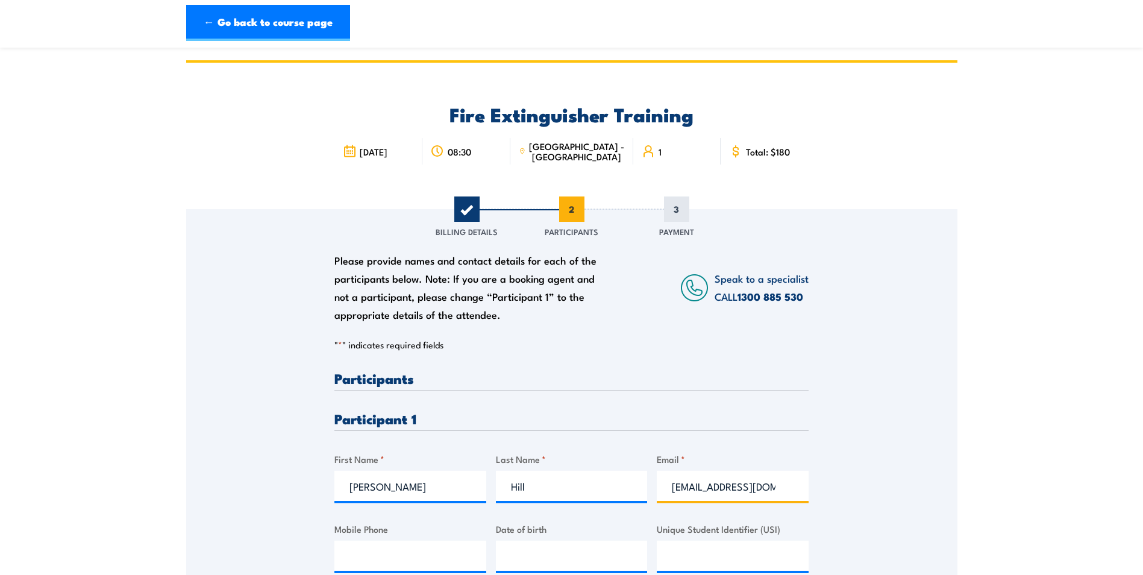
scroll to position [120, 0]
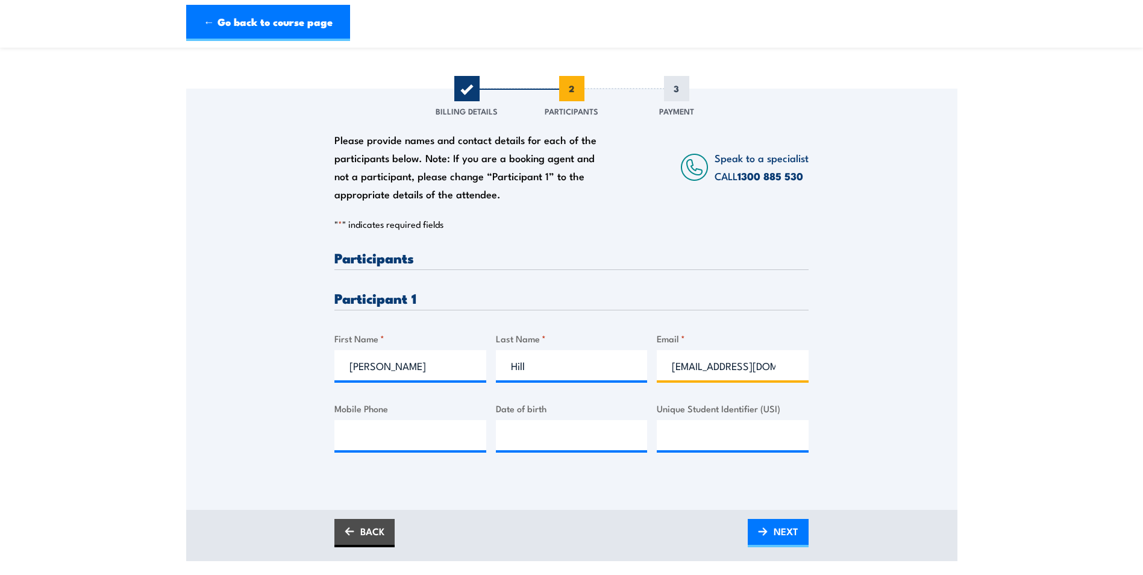
type input "mhill@schiavello.com"
click at [439, 439] on input "Mobile Phone" at bounding box center [410, 435] width 152 height 30
drag, startPoint x: 391, startPoint y: 431, endPoint x: 360, endPoint y: 435, distance: 31.5
paste input "401 583 490"
click at [351, 438] on input "401 583 490" at bounding box center [410, 435] width 152 height 30
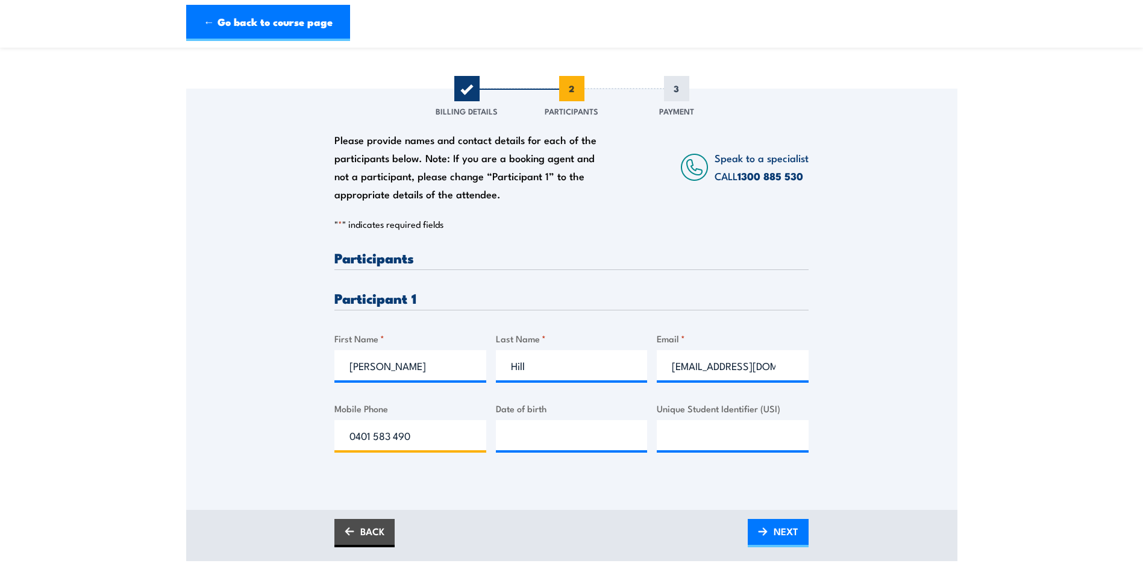
type input "0401 583 490"
type input "__/__/____"
click at [540, 436] on input "__/__/____" at bounding box center [572, 435] width 152 height 30
type input "29/04/1998"
click at [679, 473] on div "Please provide names and contact details for each of the participants below. No…" at bounding box center [571, 363] width 474 height 225
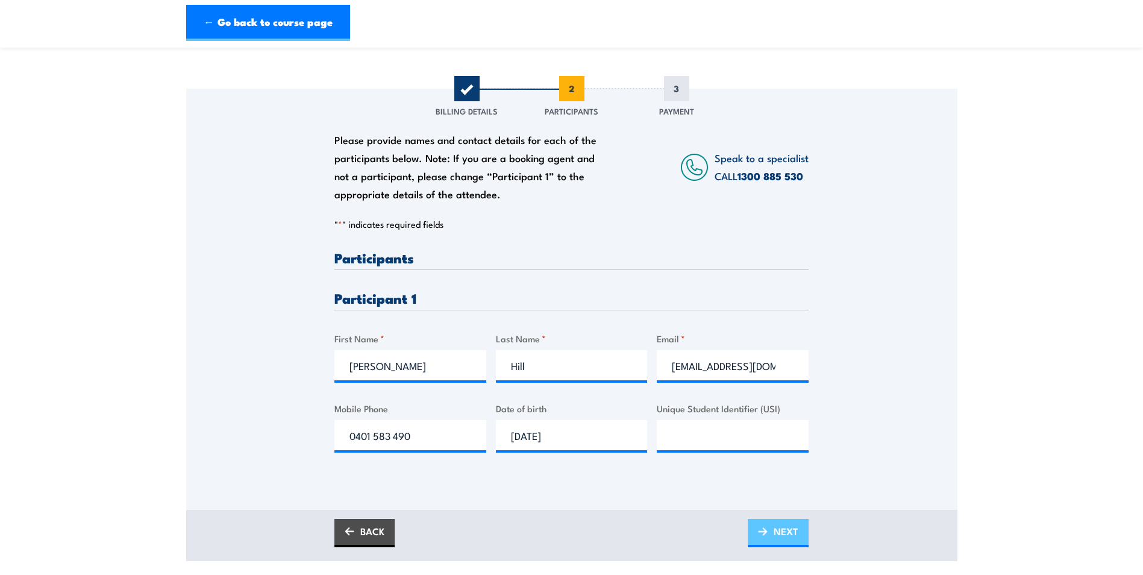
click at [770, 537] on link "NEXT" at bounding box center [778, 533] width 61 height 28
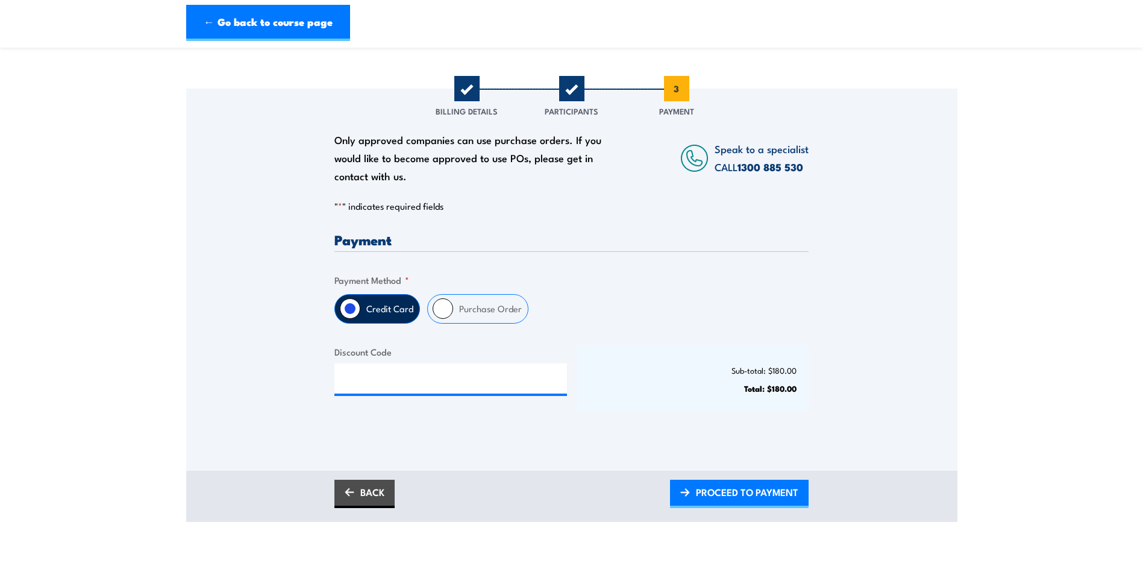
click at [448, 308] on input "Purchase Order" at bounding box center [443, 308] width 20 height 20
radio input "true"
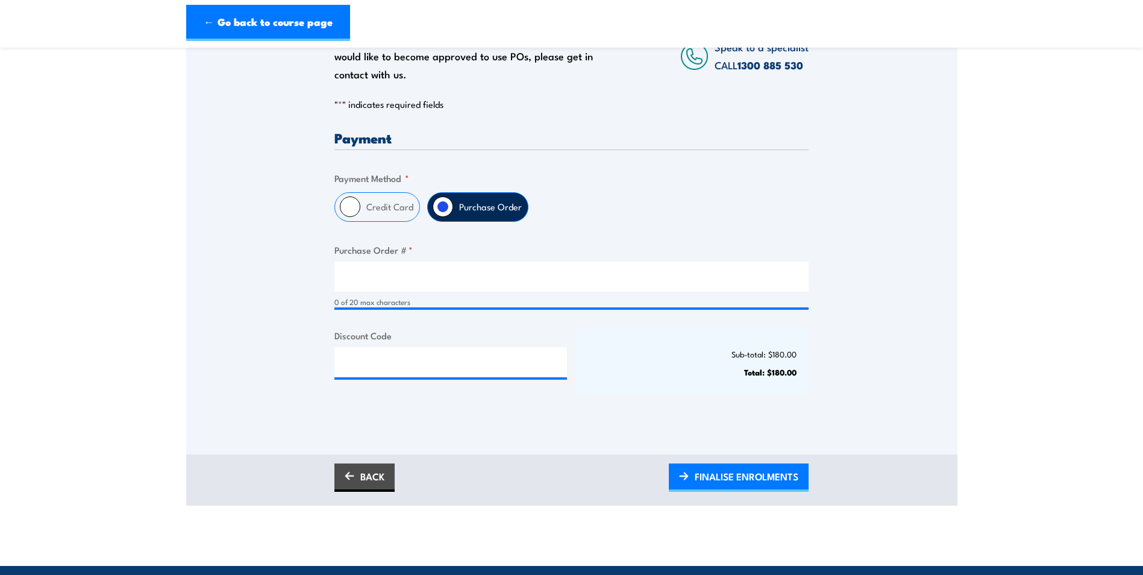
scroll to position [241, 0]
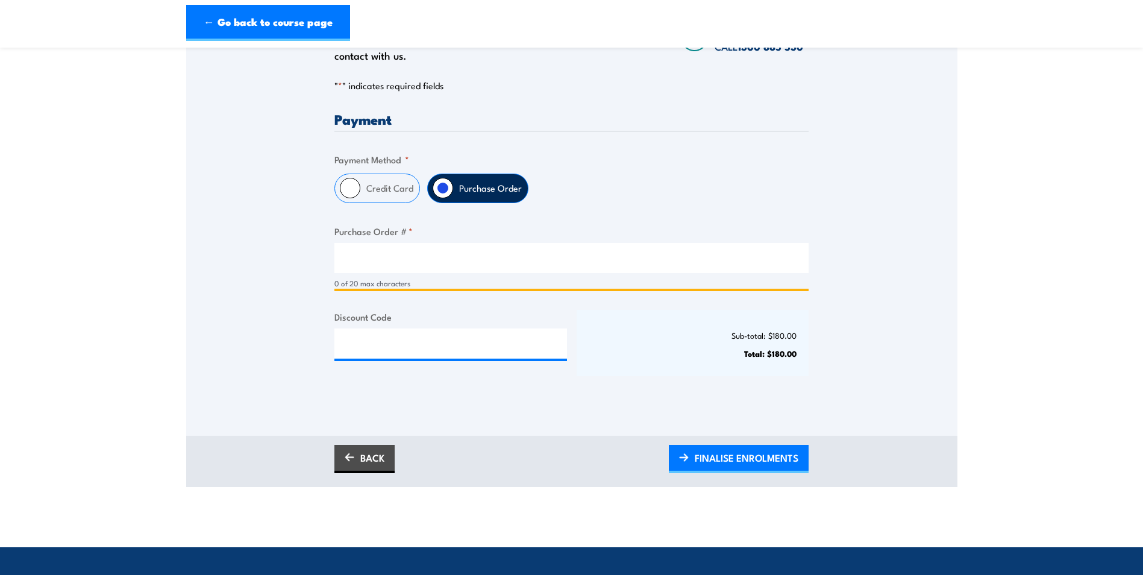
click at [570, 263] on input "Purchase Order # *" at bounding box center [571, 258] width 474 height 30
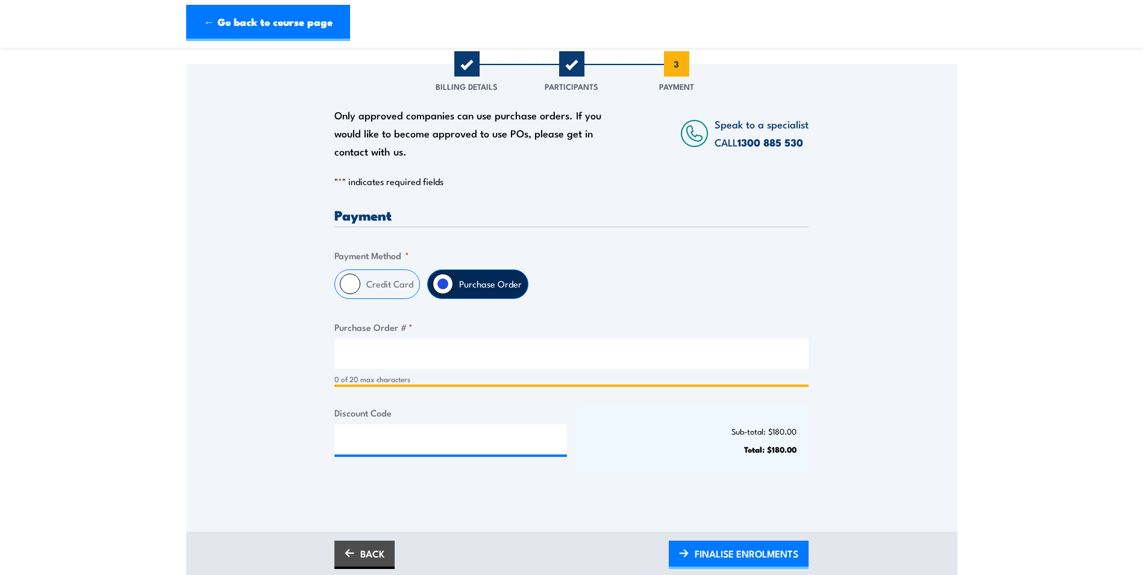
scroll to position [120, 0]
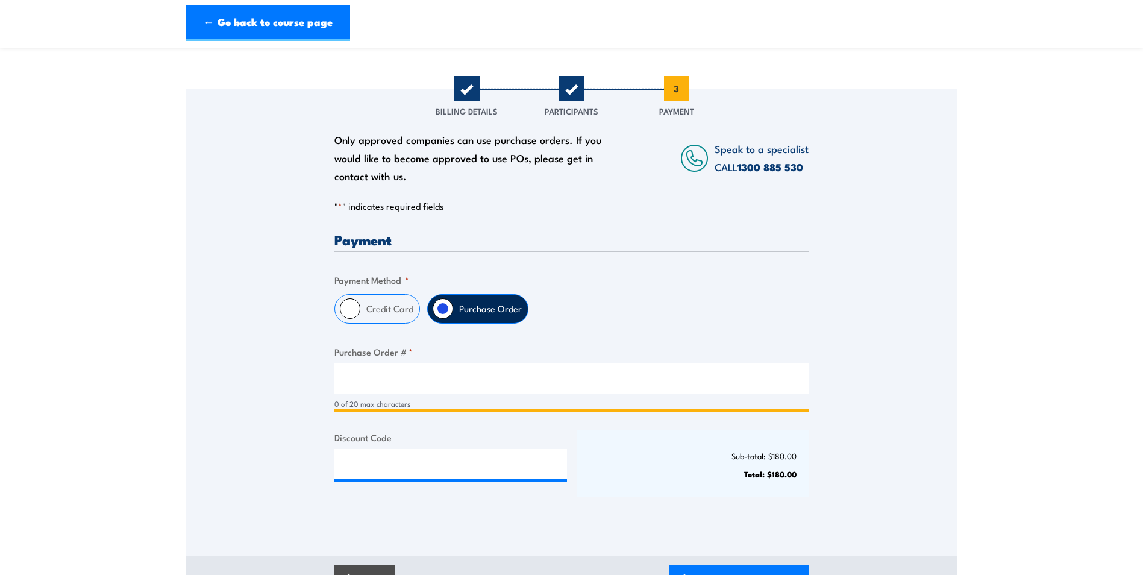
click at [357, 376] on input "Purchase Order # *" at bounding box center [571, 378] width 474 height 30
paste input "1180588"
click at [349, 378] on input "1180588" at bounding box center [571, 378] width 474 height 30
type input "1180588"
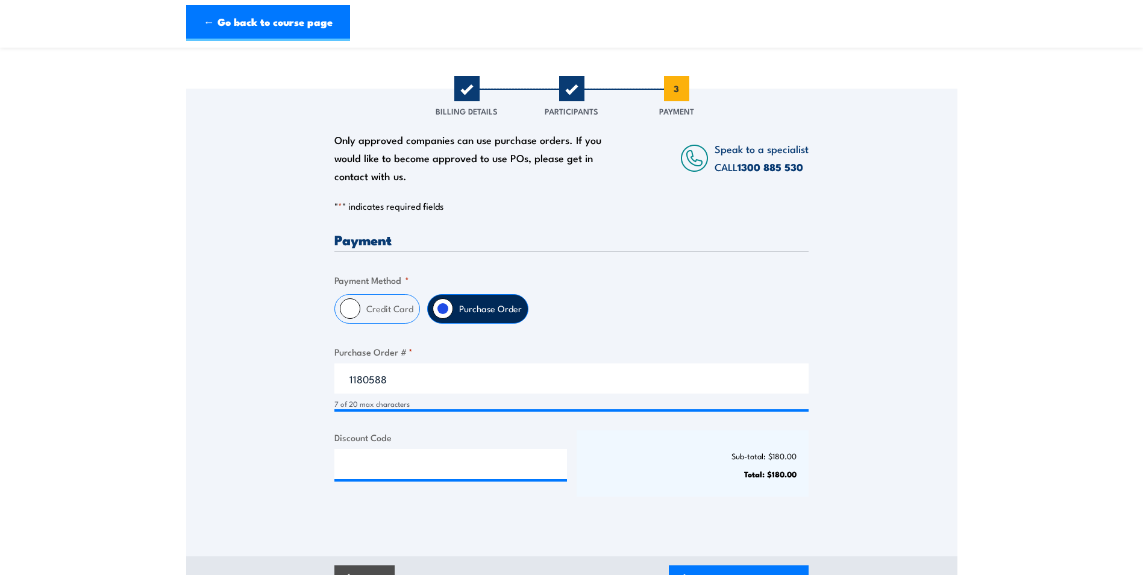
click at [640, 458] on p "Sub-total: $180.00" at bounding box center [693, 455] width 208 height 9
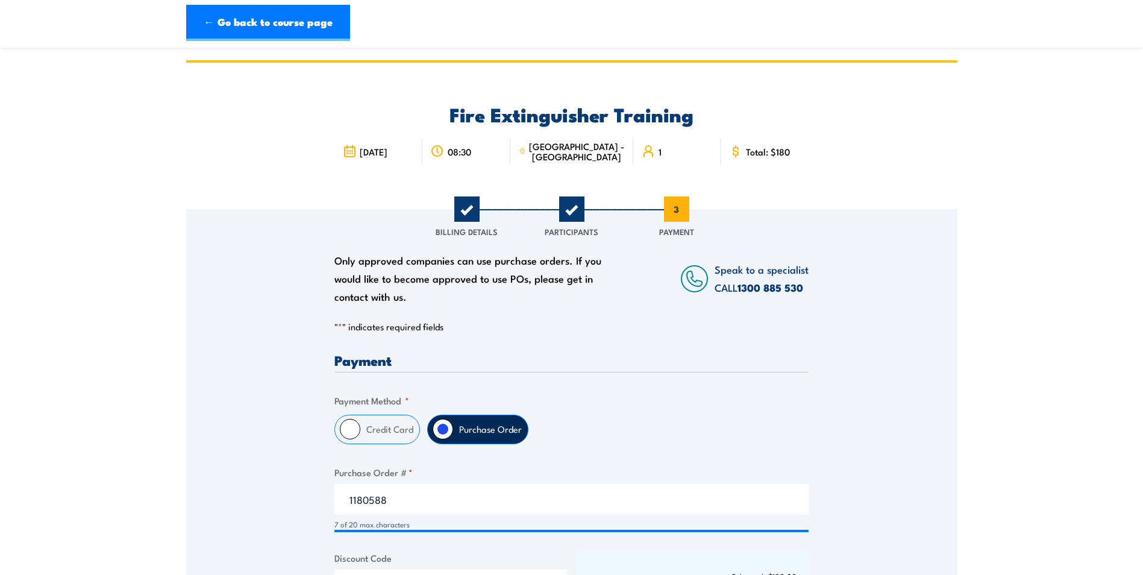
scroll to position [301, 0]
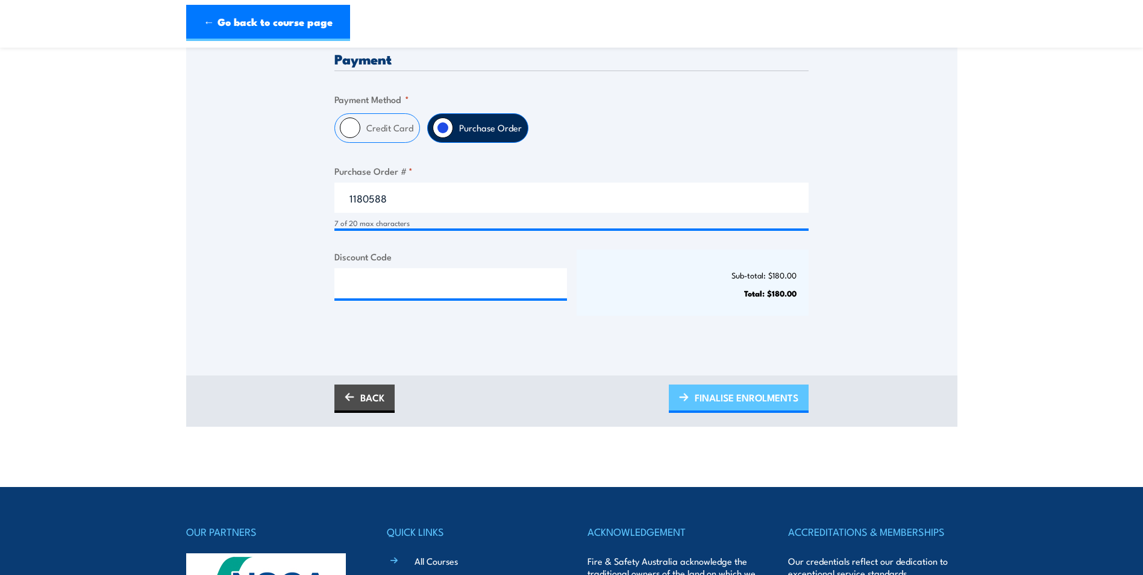
click at [739, 395] on span "FINALISE ENROLMENTS" at bounding box center [747, 397] width 104 height 32
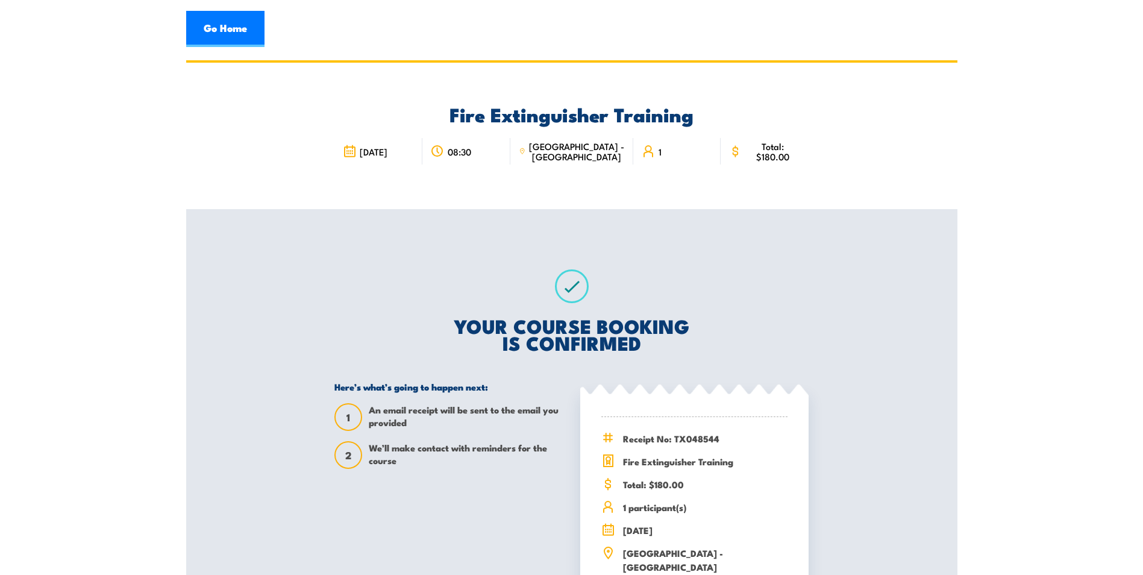
click at [898, 410] on div "Fire Extinguisher Training [DATE] 08:30 1" at bounding box center [571, 364] width 771 height 608
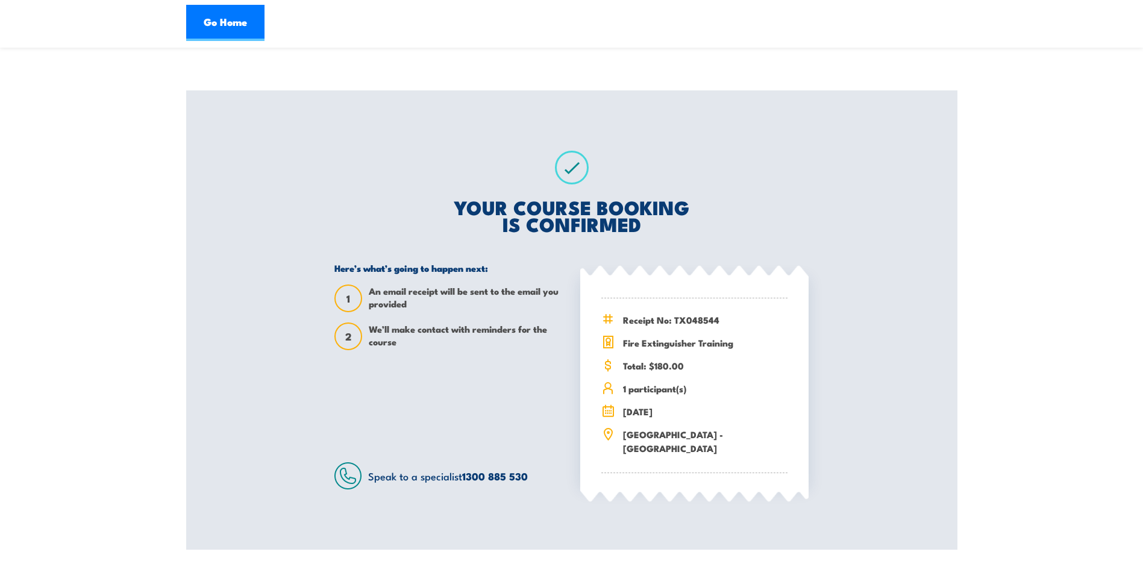
scroll to position [120, 0]
